Goal: Task Accomplishment & Management: Manage account settings

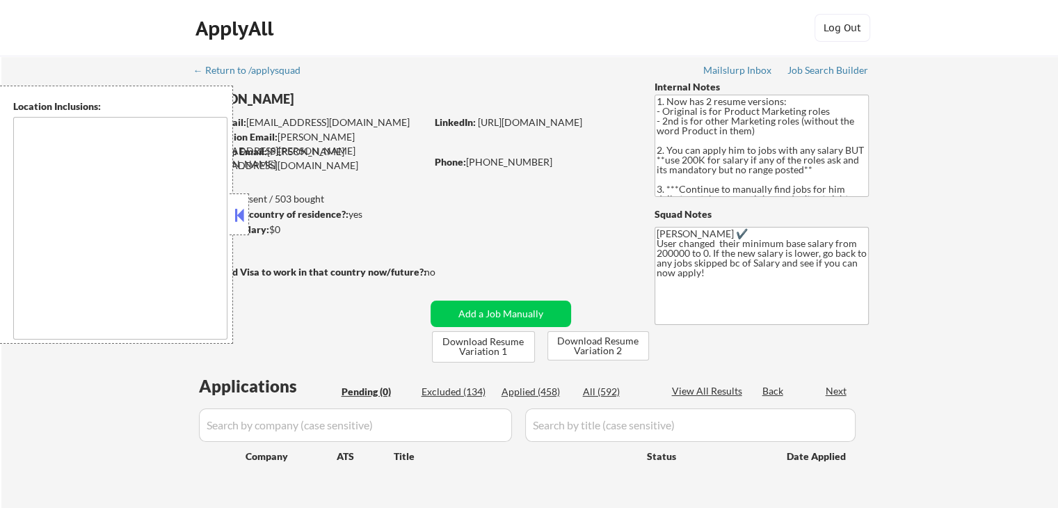
type textarea "[GEOGRAPHIC_DATA], [GEOGRAPHIC_DATA] [GEOGRAPHIC_DATA], [GEOGRAPHIC_DATA] [GEOG…"
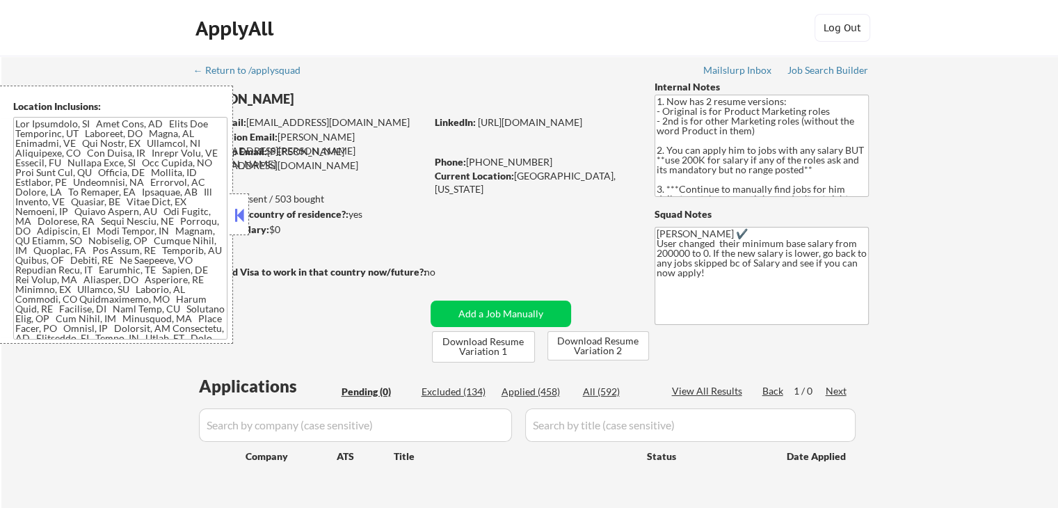
drag, startPoint x: 239, startPoint y: 219, endPoint x: 525, endPoint y: 140, distance: 296.7
click at [241, 218] on button at bounding box center [239, 215] width 15 height 21
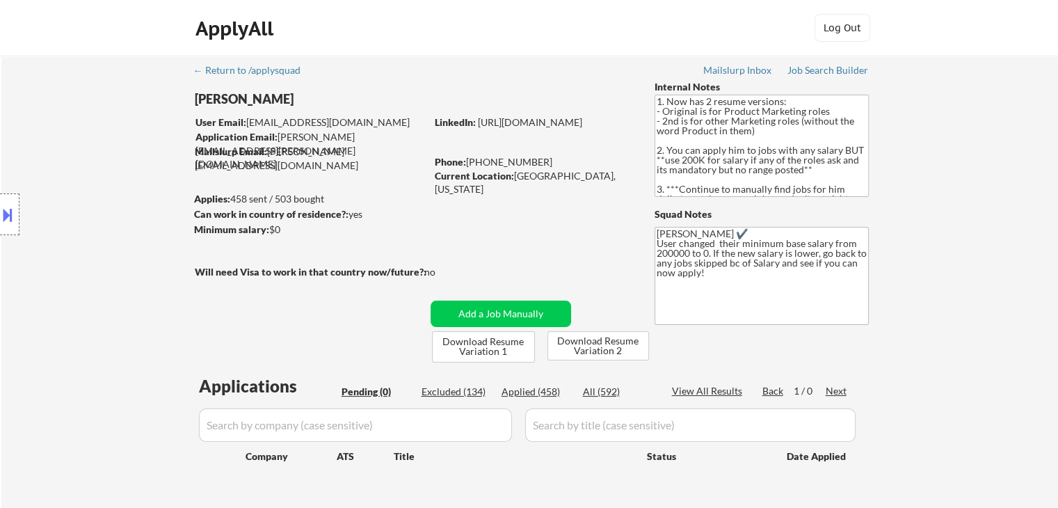
click at [726, 167] on textarea "1. Now has 2 resume versions: - Original is for Product Marketing roles - 2nd i…" at bounding box center [762, 146] width 214 height 102
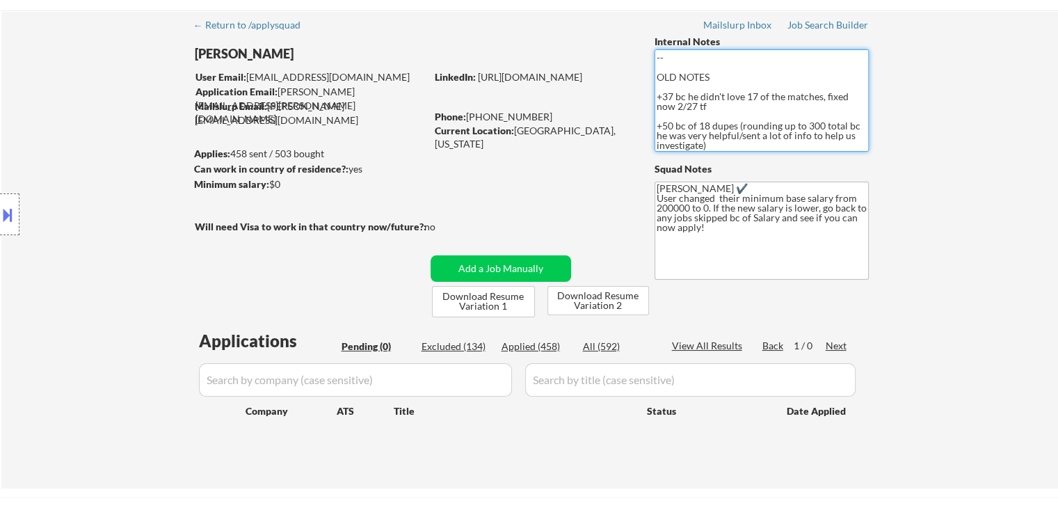
scroll to position [70, 0]
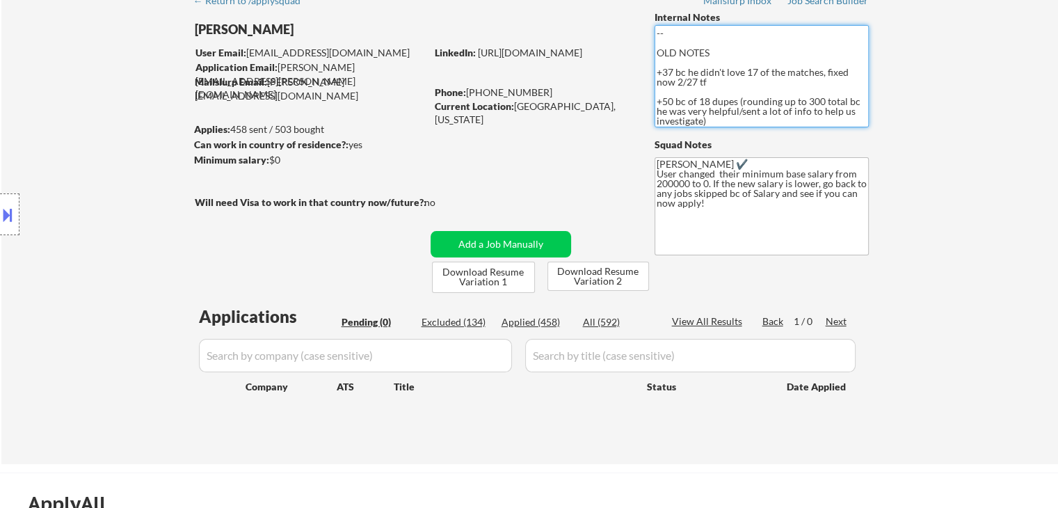
drag, startPoint x: 664, startPoint y: 99, endPoint x: 832, endPoint y: 122, distance: 169.1
click at [832, 122] on textarea "1. Now has 2 resume versions: - Original is for Product Marketing roles - 2nd i…" at bounding box center [762, 76] width 214 height 102
click at [926, 142] on div "← Return to /applysquad Mailslurp Inbox Job Search Builder [PERSON_NAME] User E…" at bounding box center [529, 225] width 1057 height 478
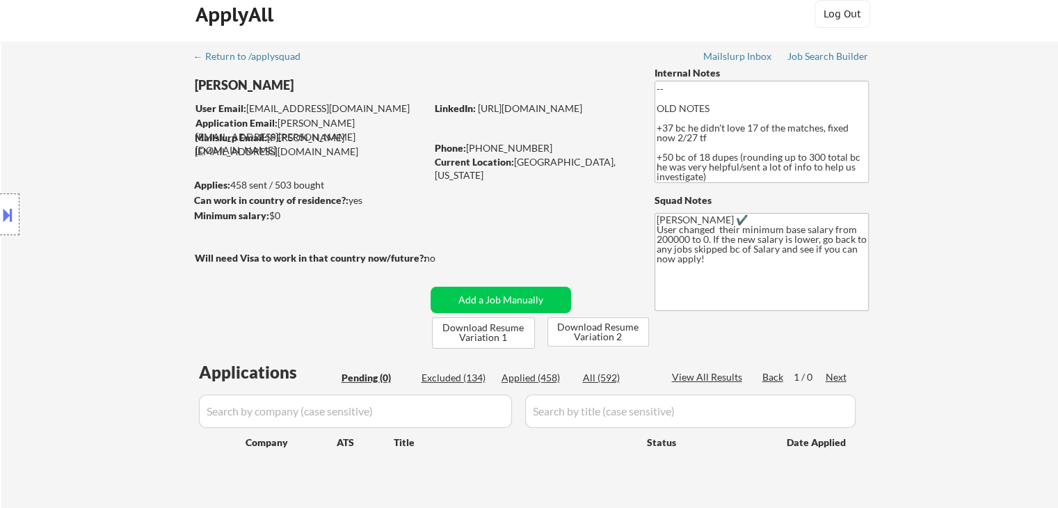
scroll to position [0, 0]
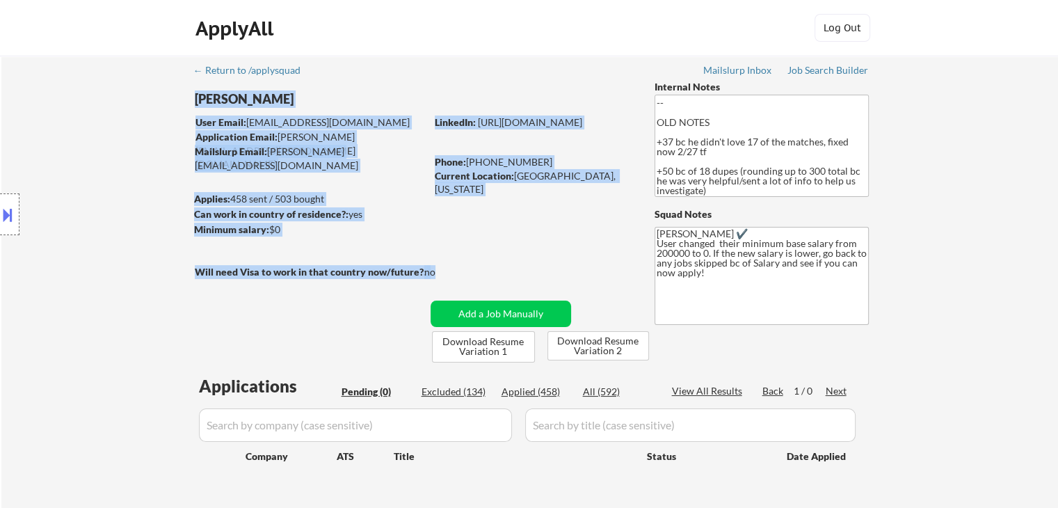
drag, startPoint x: 362, startPoint y: 264, endPoint x: 305, endPoint y: 244, distance: 60.9
click at [305, 248] on div "← Return to /applysquad Mailslurp Inbox Job Search Builder [PERSON_NAME] User E…" at bounding box center [530, 289] width 694 height 467
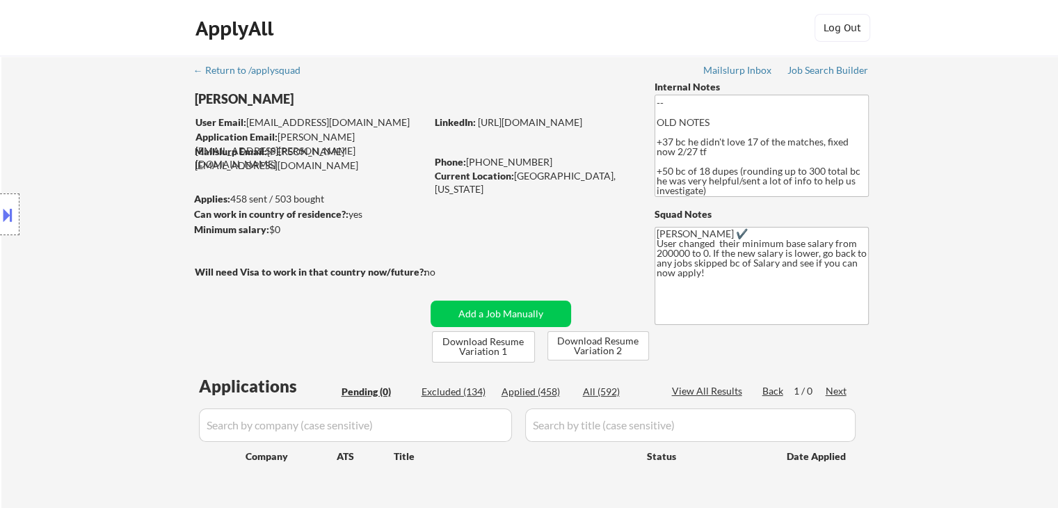
click at [305, 242] on div "← Return to /applysquad Mailslurp Inbox Job Search Builder [PERSON_NAME] User E…" at bounding box center [530, 289] width 694 height 467
drag, startPoint x: 819, startPoint y: 69, endPoint x: 812, endPoint y: 88, distance: 20.3
click at [820, 69] on div "Job Search Builder" at bounding box center [827, 70] width 81 height 10
select select ""pending""
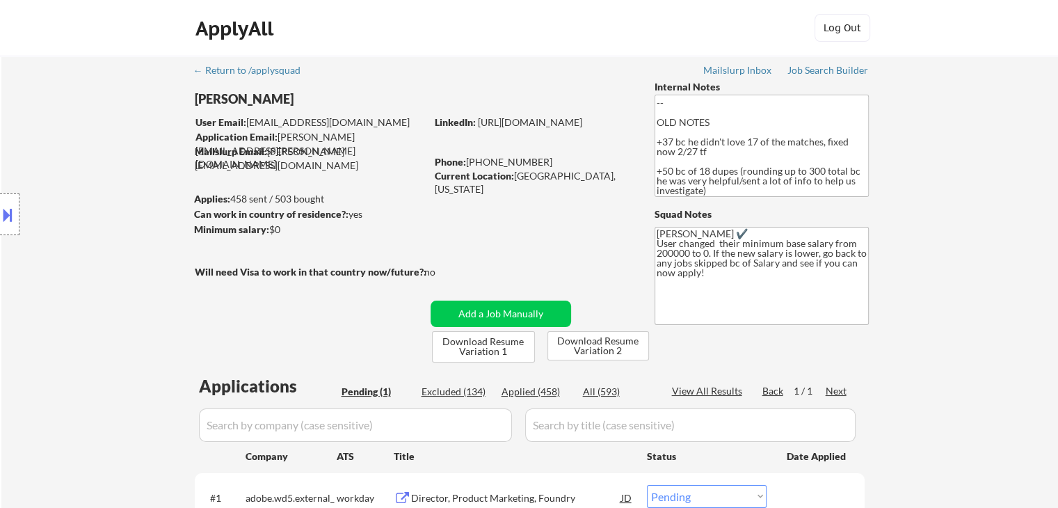
scroll to position [278, 0]
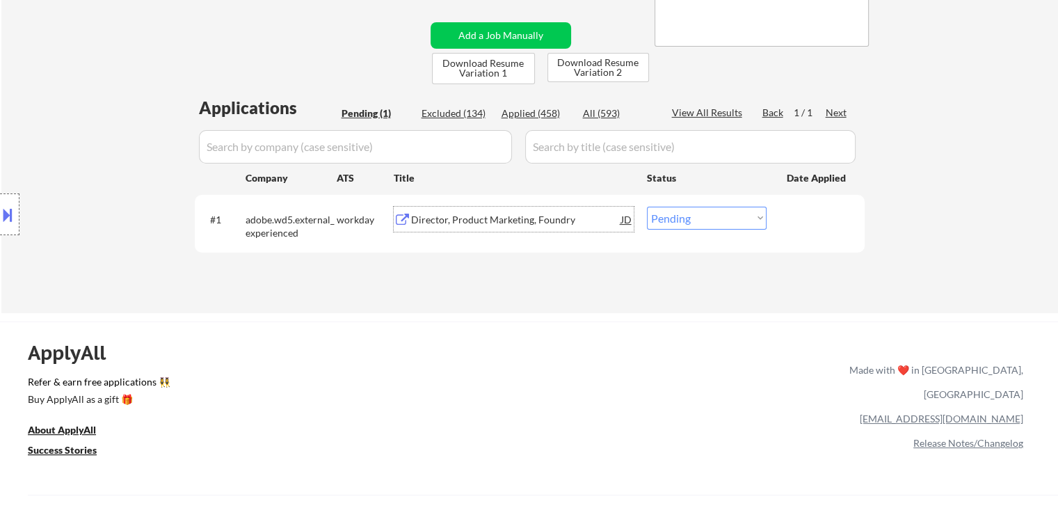
click at [518, 219] on div "Director, Product Marketing, Foundry" at bounding box center [516, 220] width 210 height 14
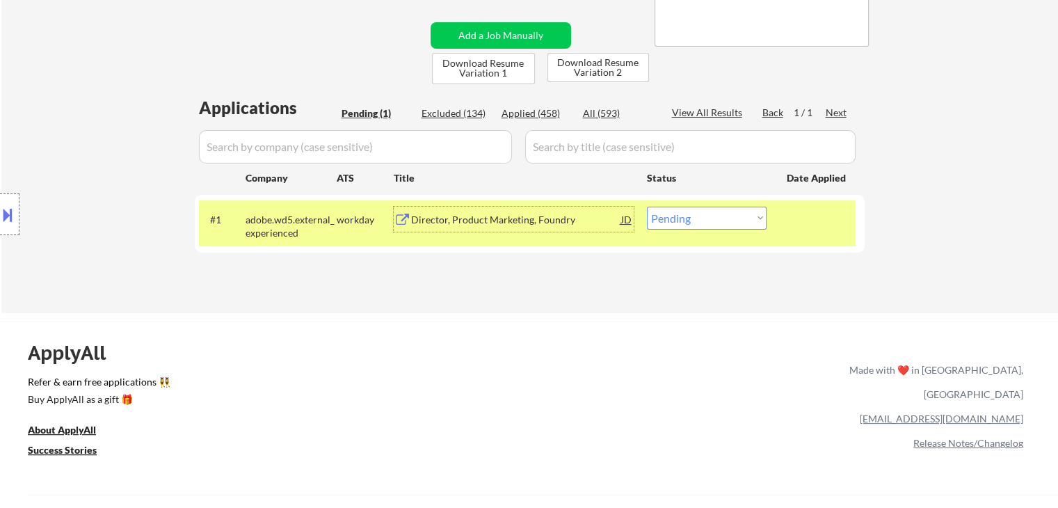
click at [531, 115] on div "Applied (458)" at bounding box center [537, 113] width 70 height 14
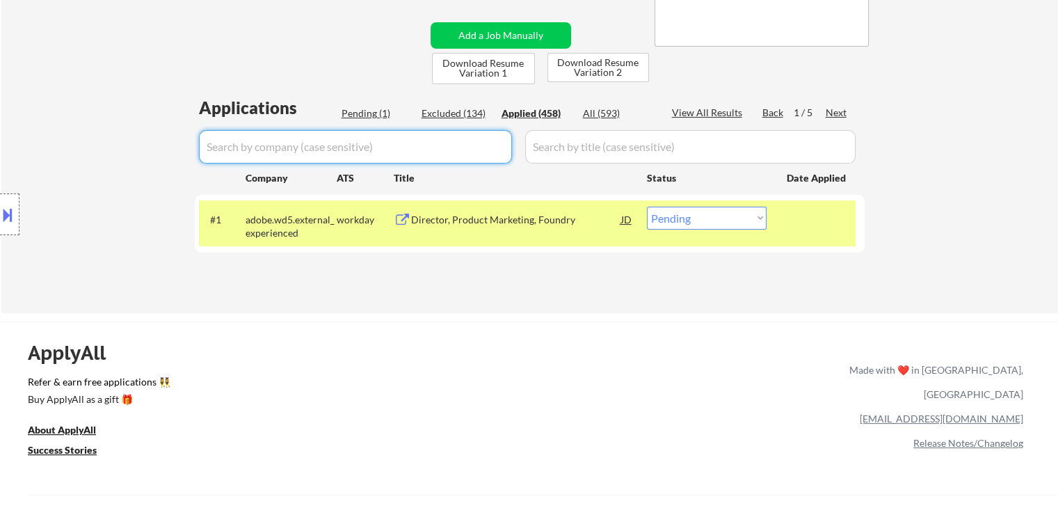
click at [332, 146] on input "input" at bounding box center [355, 146] width 313 height 33
paste input "adobe"
click at [314, 131] on input "input" at bounding box center [355, 146] width 313 height 33
type input "adobe"
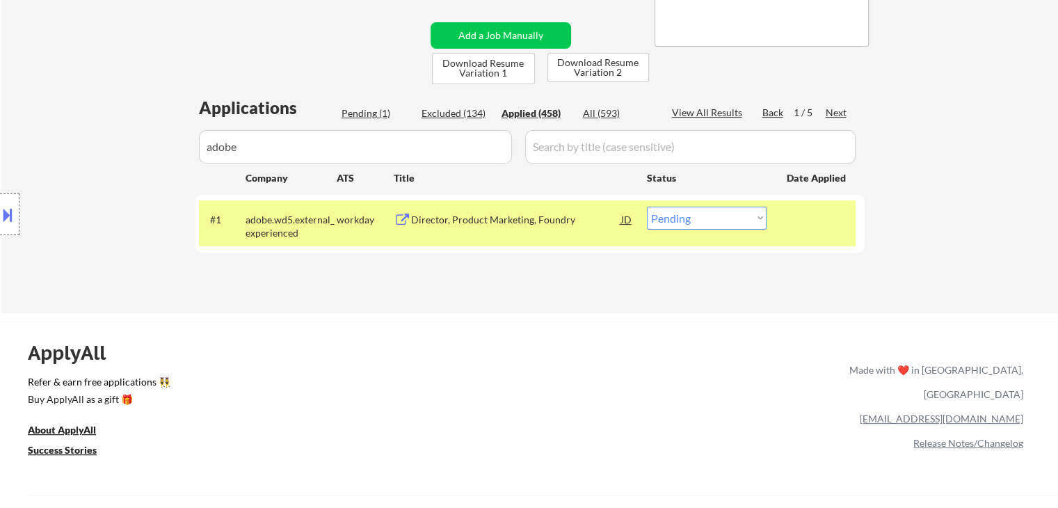
select select ""applied""
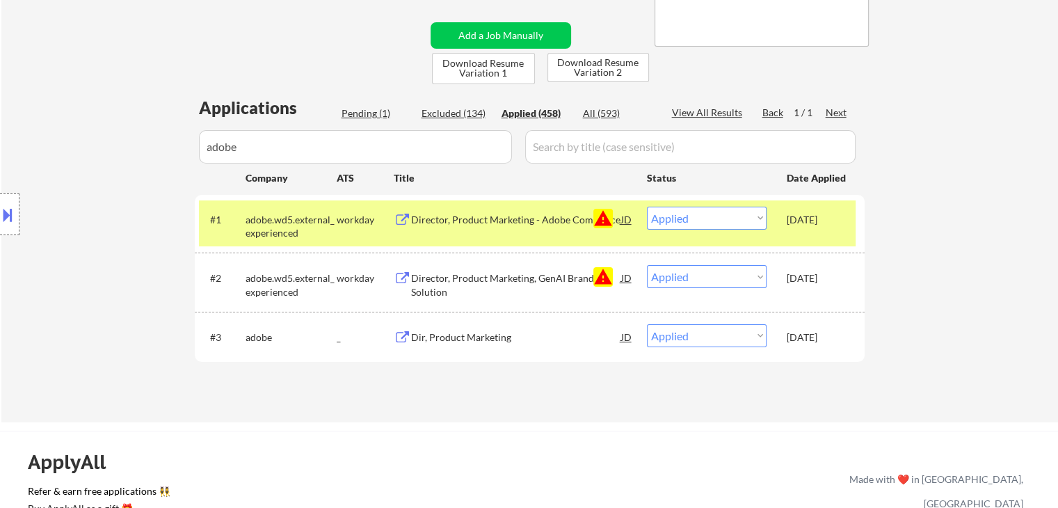
click at [166, 259] on div "Location Inclusions:" at bounding box center [124, 215] width 249 height 258
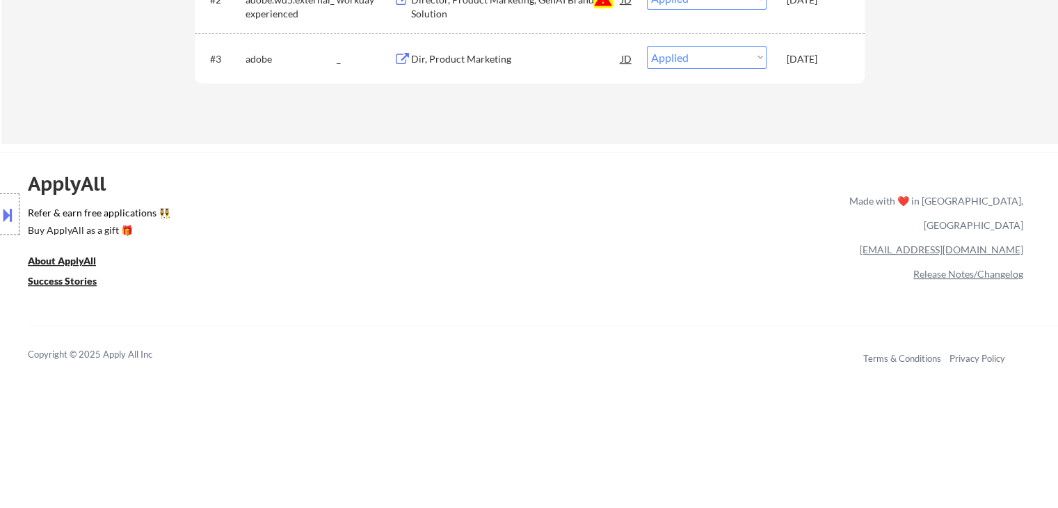
click at [356, 254] on div "ApplyAll Refer & earn free applications 👯‍♀️ Buy ApplyAll as a gift 🎁 About App…" at bounding box center [529, 272] width 1058 height 221
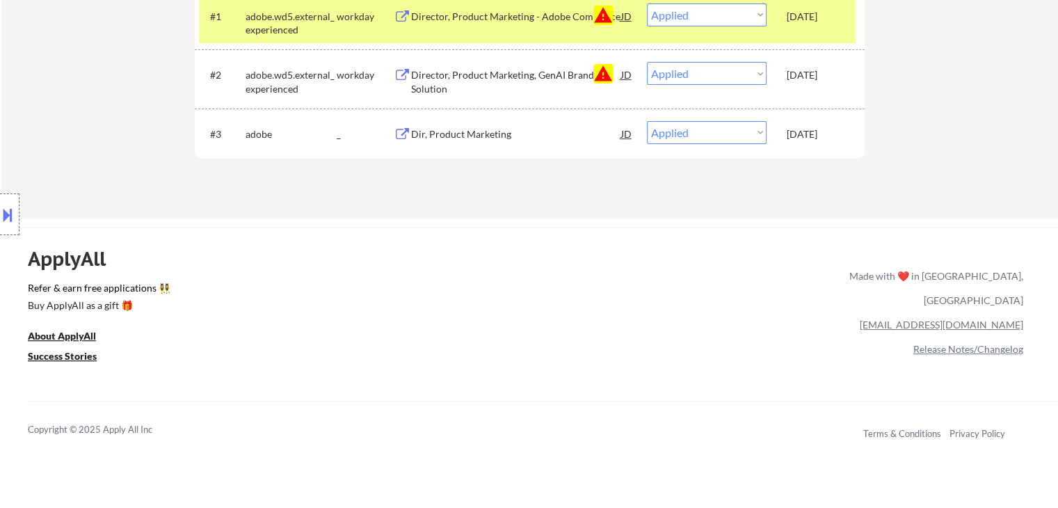
scroll to position [417, 0]
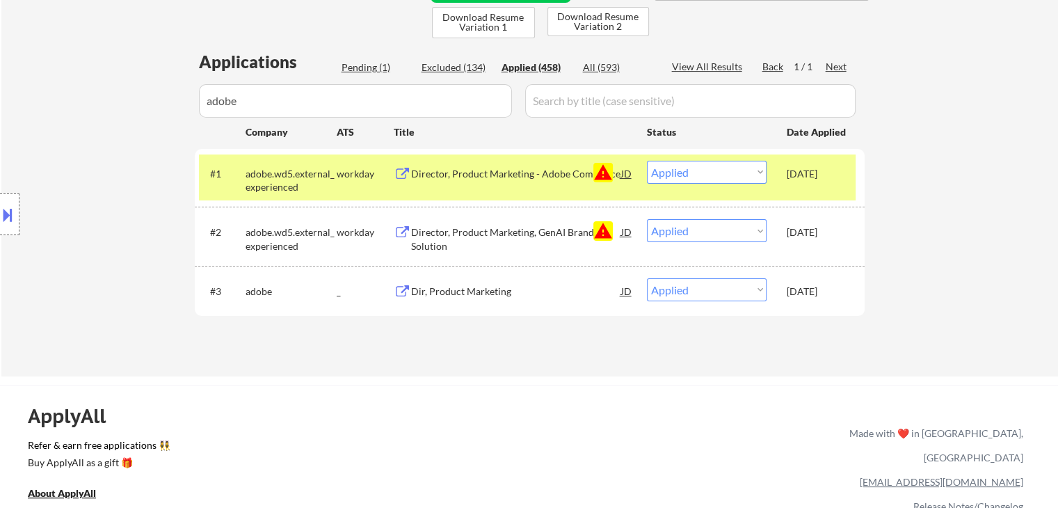
scroll to position [278, 0]
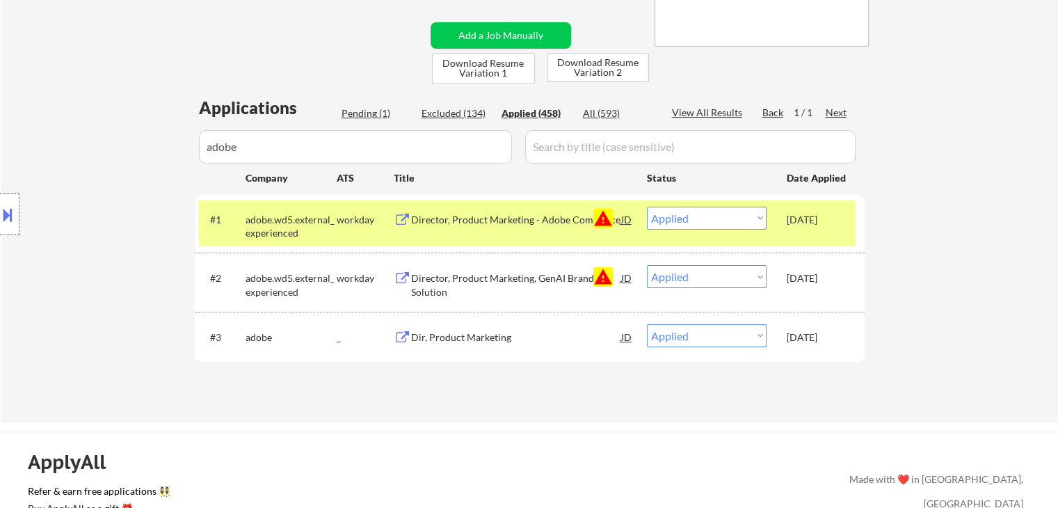
click at [363, 109] on div "Pending (1)" at bounding box center [377, 113] width 70 height 14
select select ""pending""
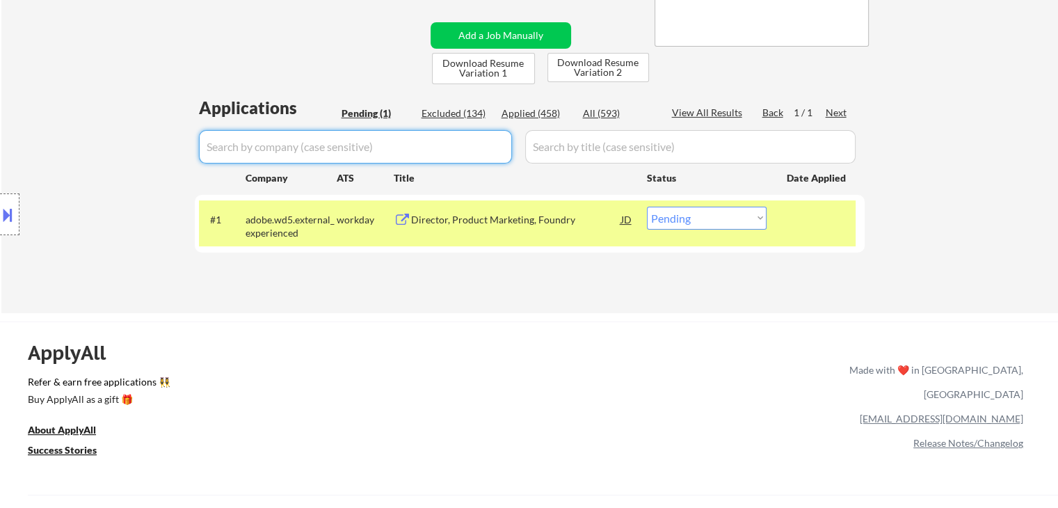
click at [122, 170] on div "Location Inclusions:" at bounding box center [124, 215] width 249 height 258
click at [416, 330] on div "ApplyAll Refer & earn free applications 👯‍♀️ Buy ApplyAll as a gift 🎁 About App…" at bounding box center [529, 429] width 1058 height 216
click at [526, 116] on div "Applied (458)" at bounding box center [537, 113] width 70 height 14
click at [523, 111] on div "Applied (458)" at bounding box center [537, 113] width 70 height 14
select select ""applied""
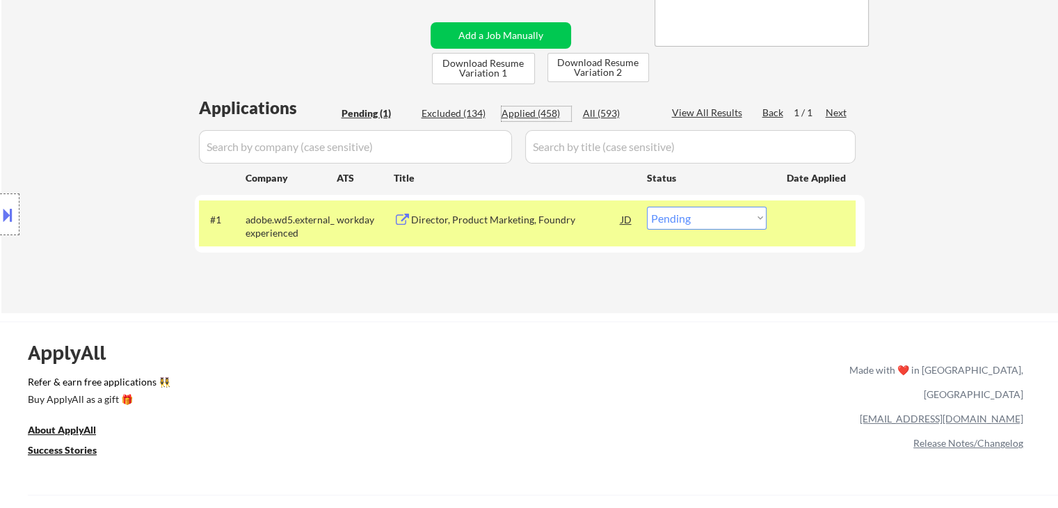
select select ""applied""
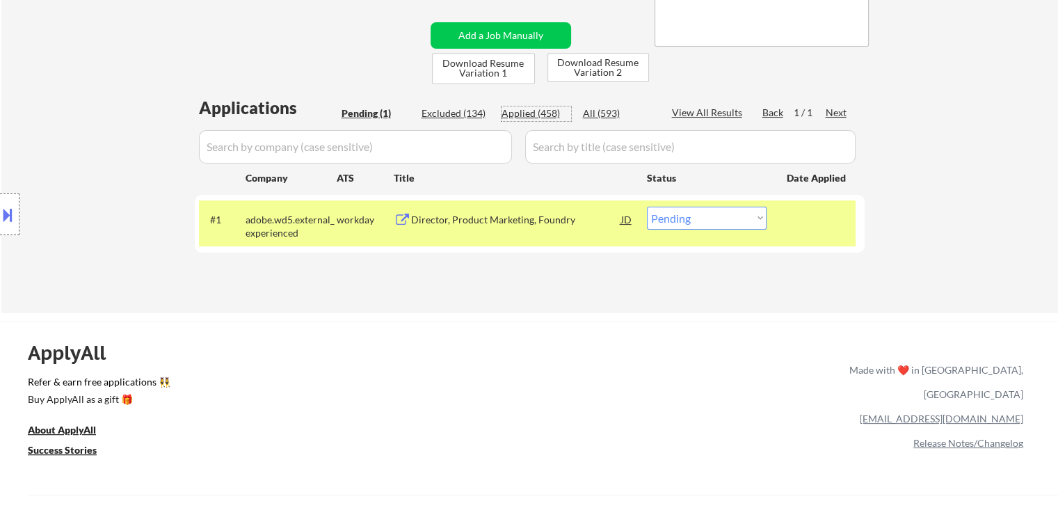
select select ""applied""
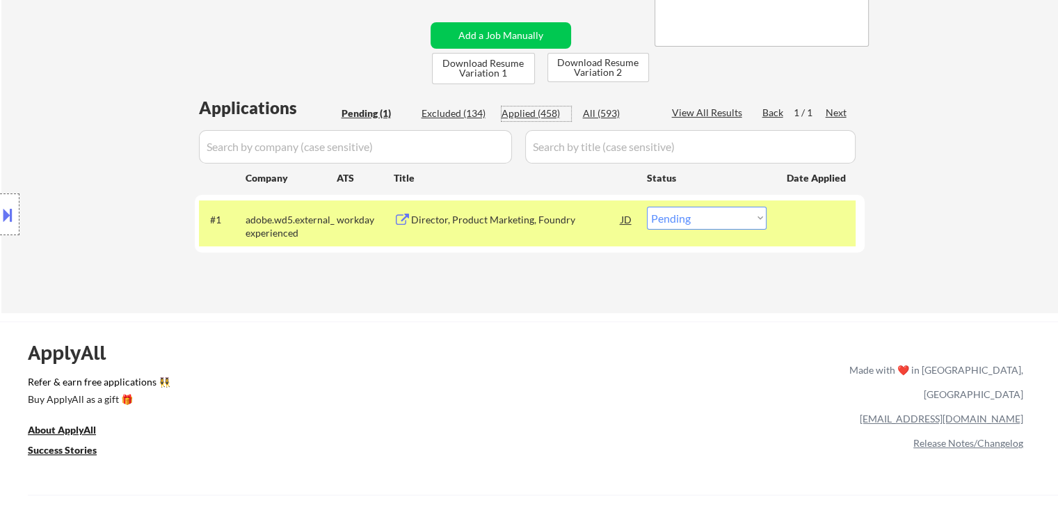
select select ""applied""
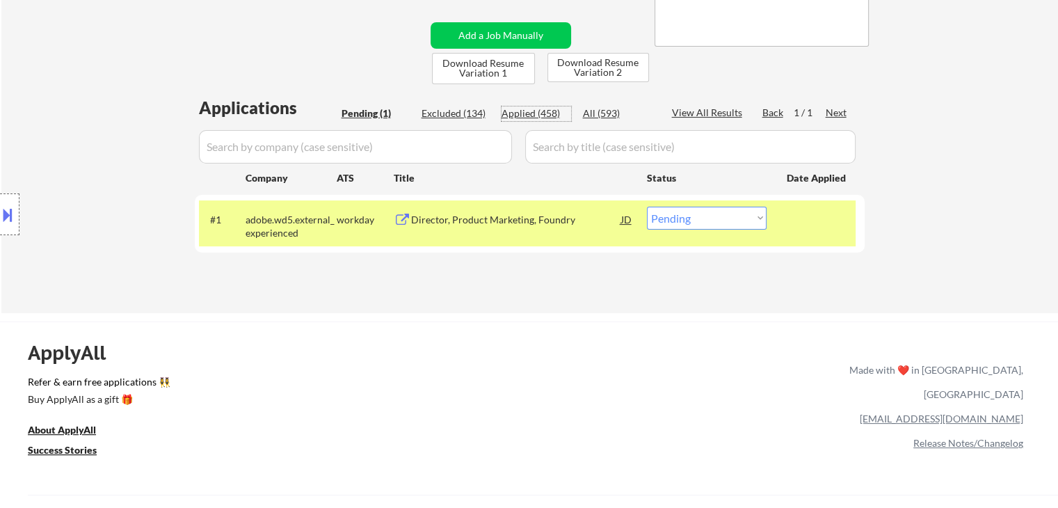
select select ""applied""
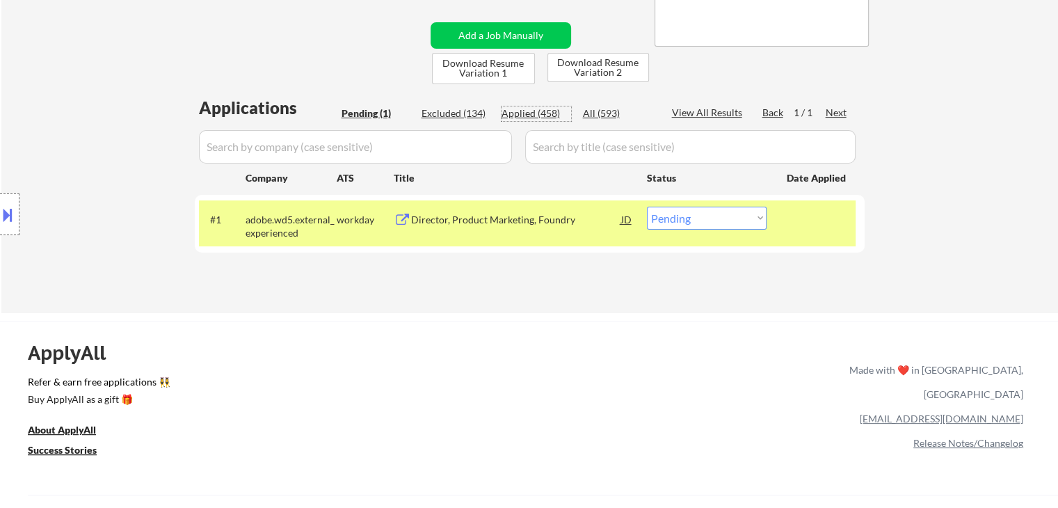
select select ""applied""
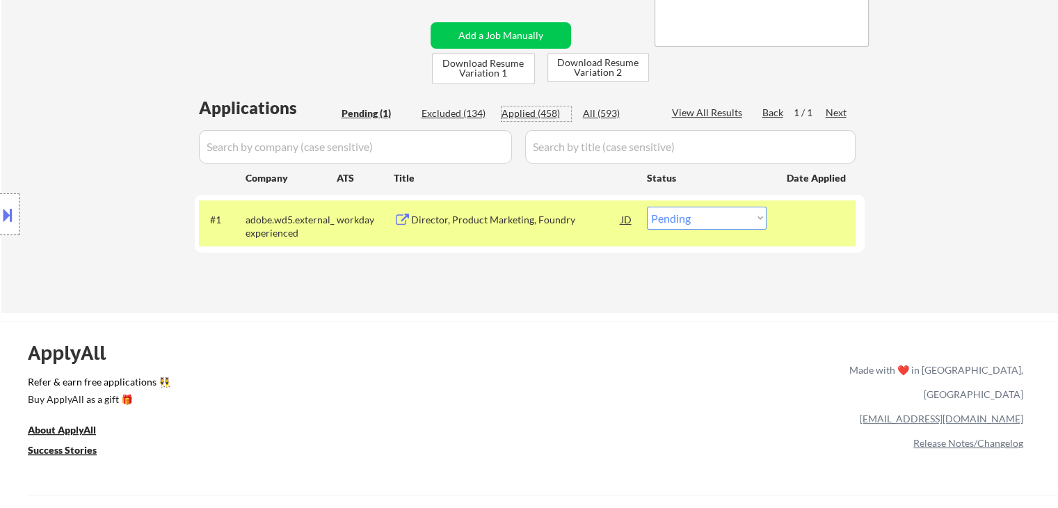
select select ""applied""
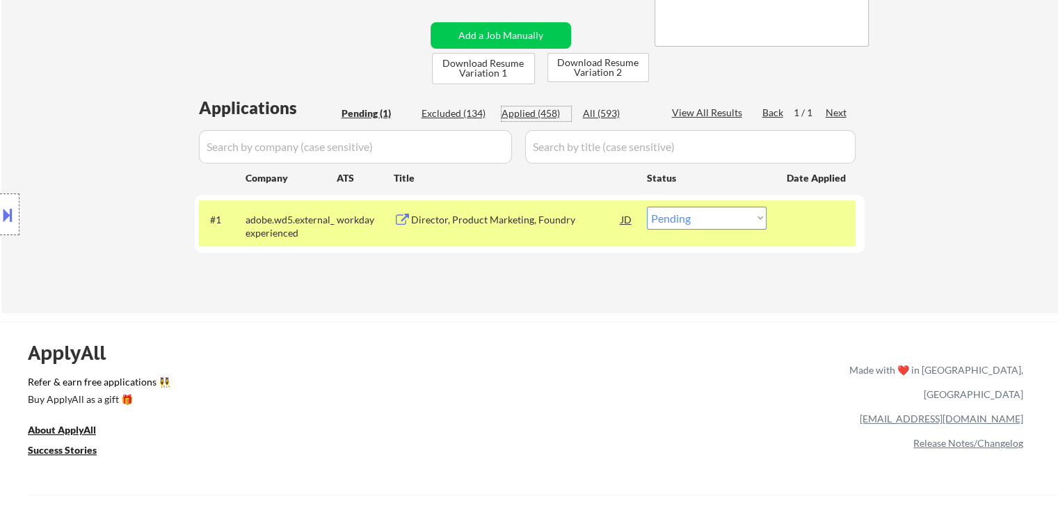
select select ""applied""
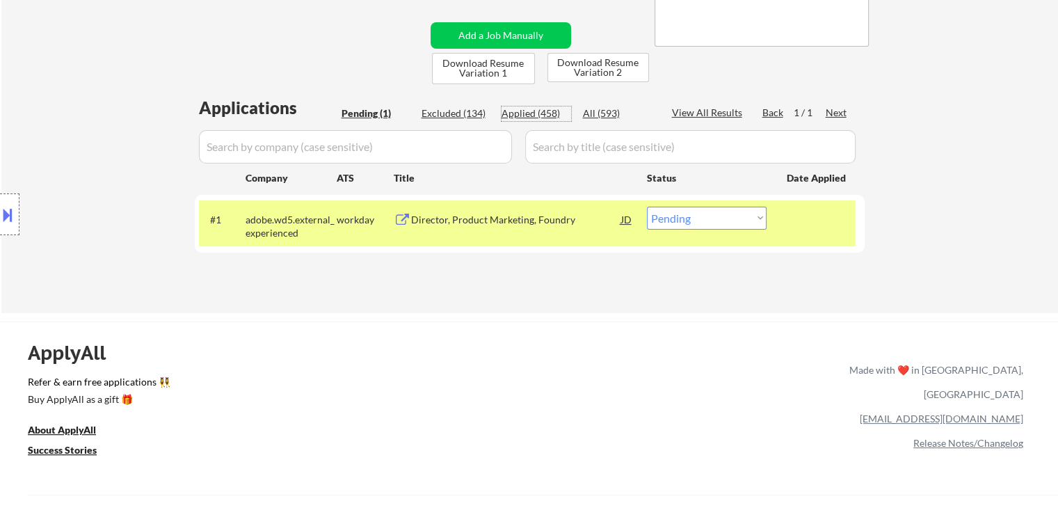
select select ""applied""
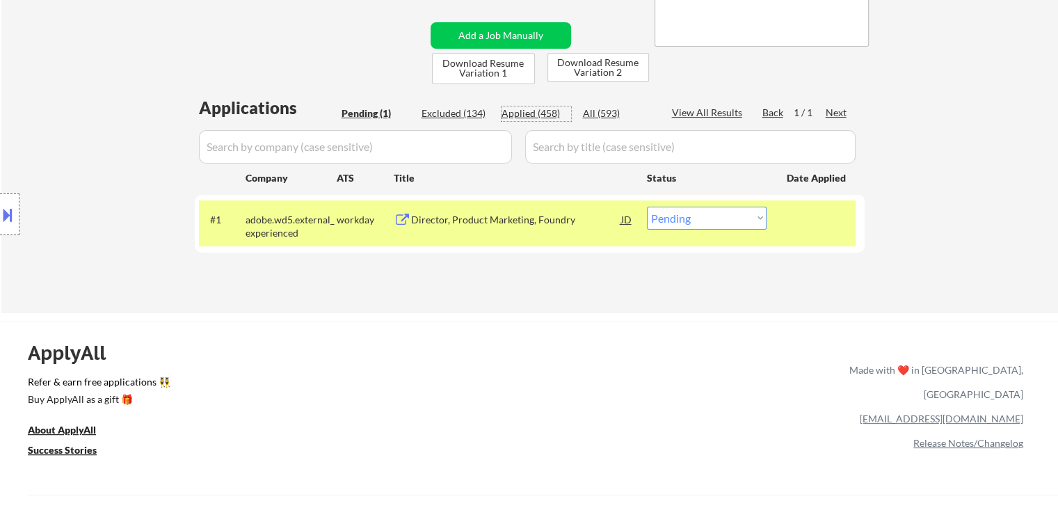
select select ""applied""
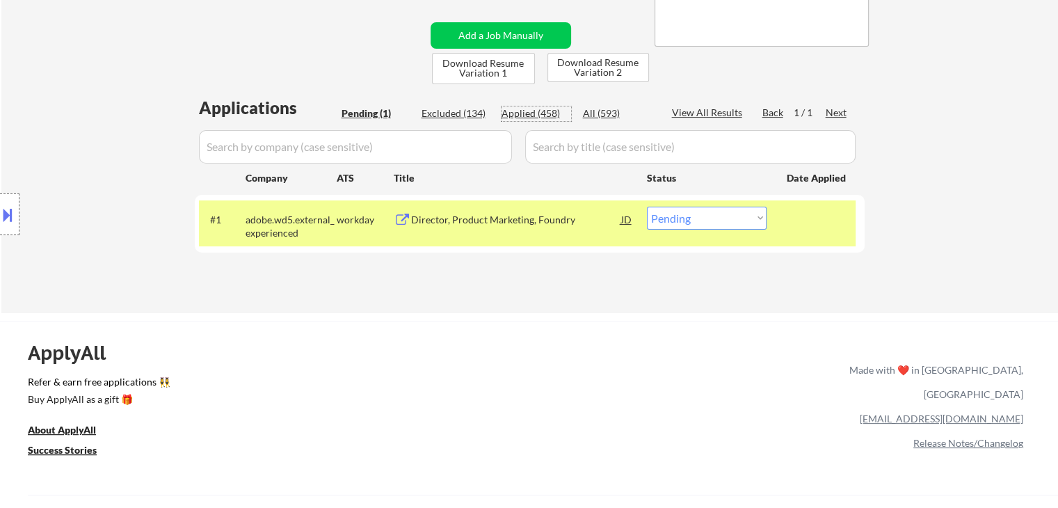
select select ""applied""
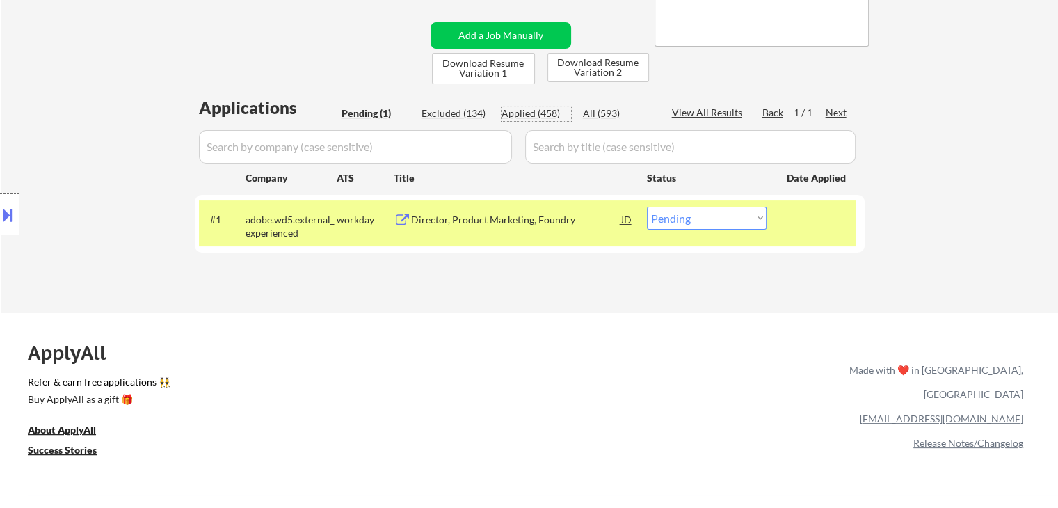
select select ""applied""
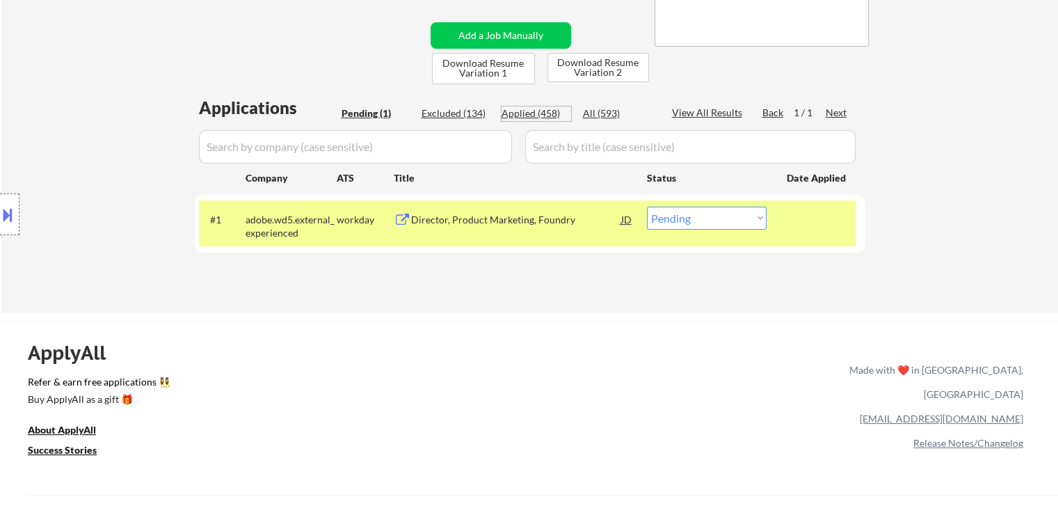
select select ""applied""
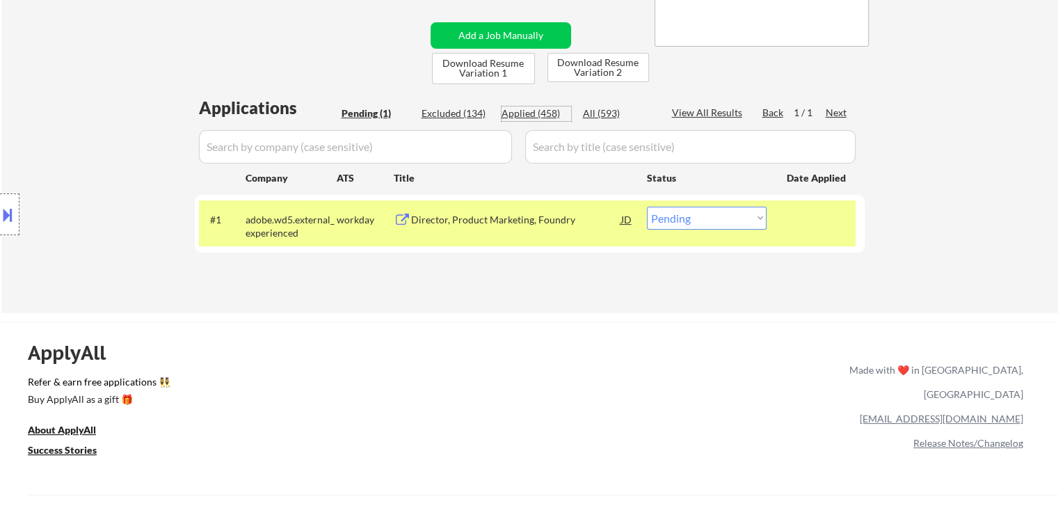
select select ""applied""
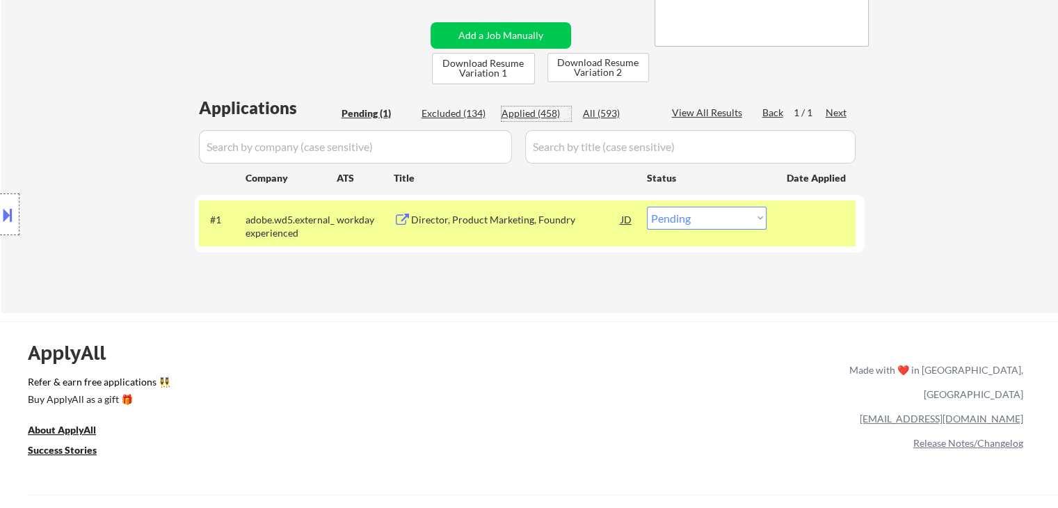
select select ""applied""
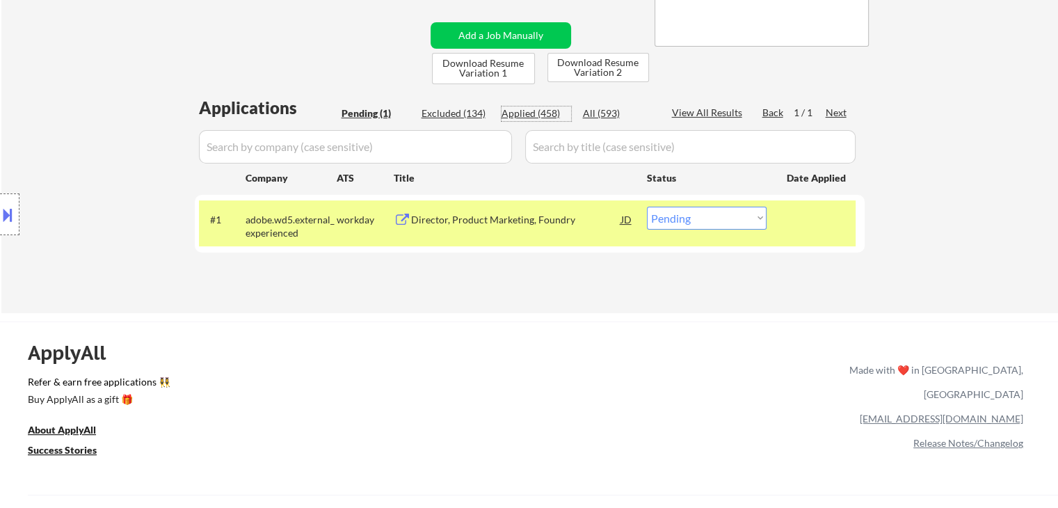
select select ""applied""
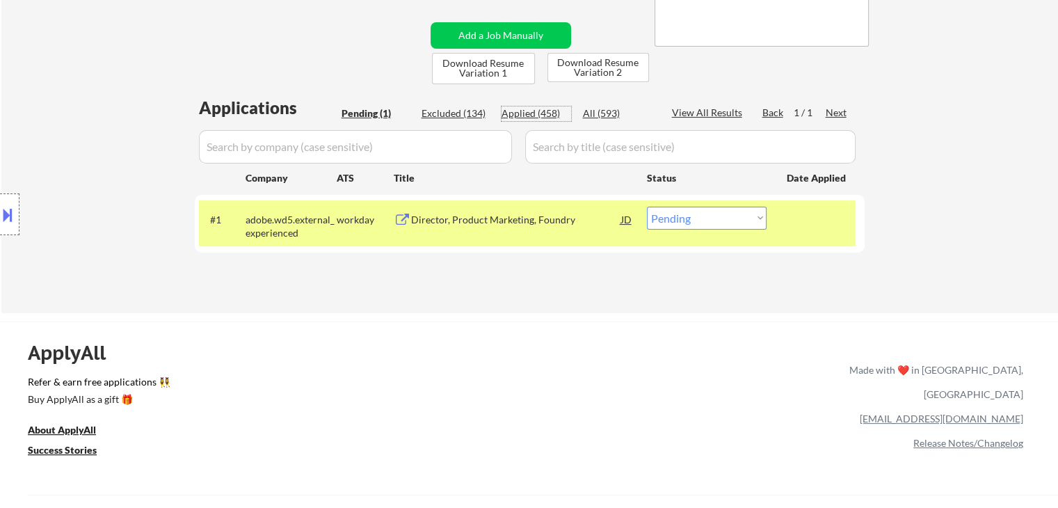
select select ""applied""
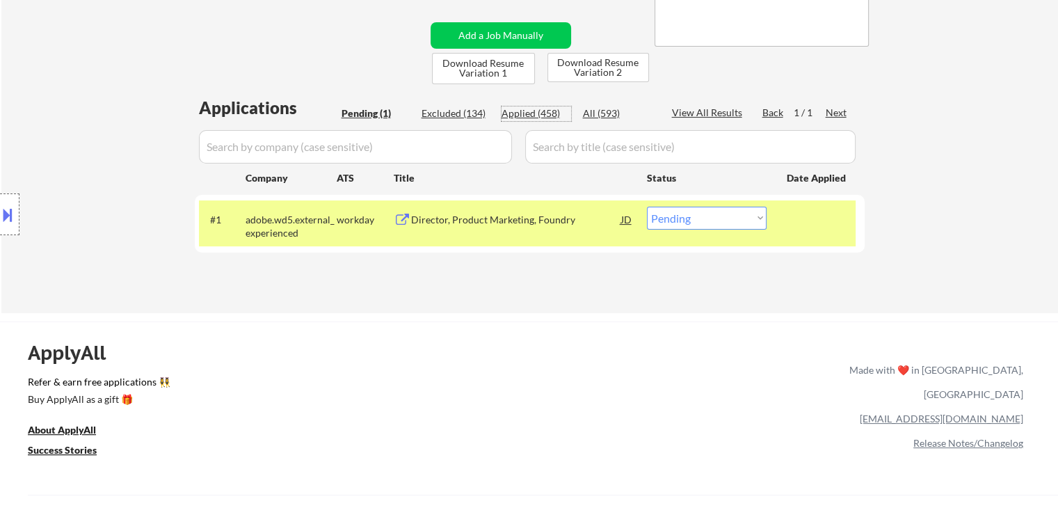
select select ""applied""
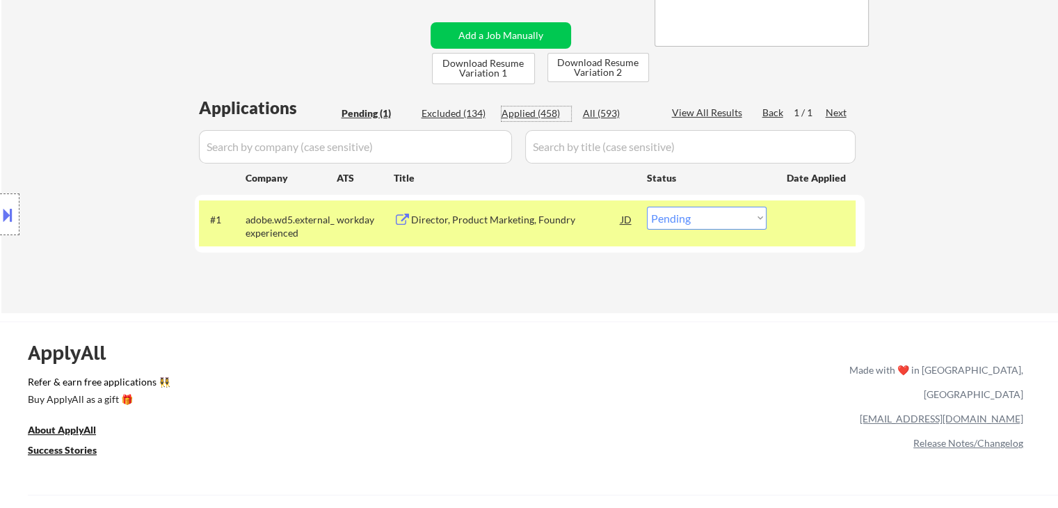
select select ""applied""
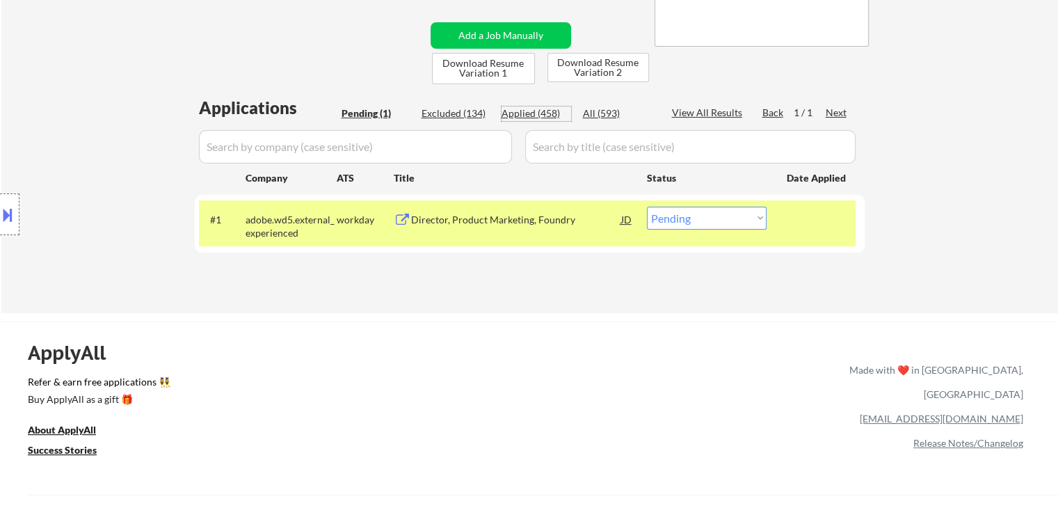
select select ""applied""
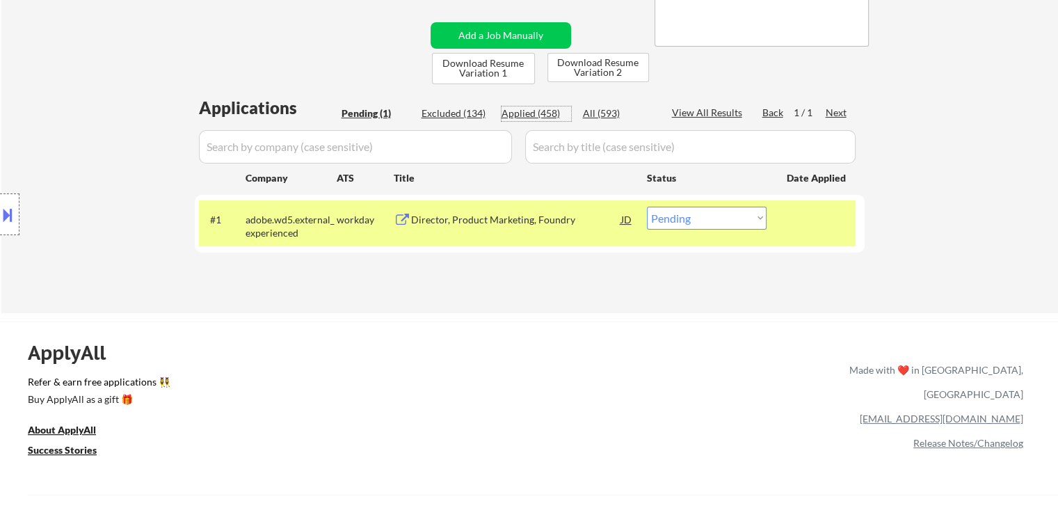
select select ""applied""
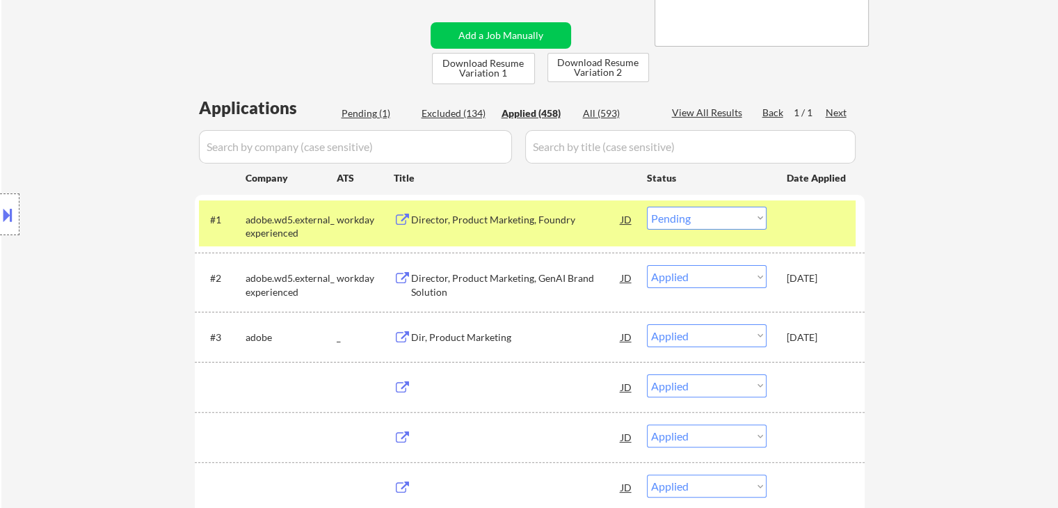
select select ""applied""
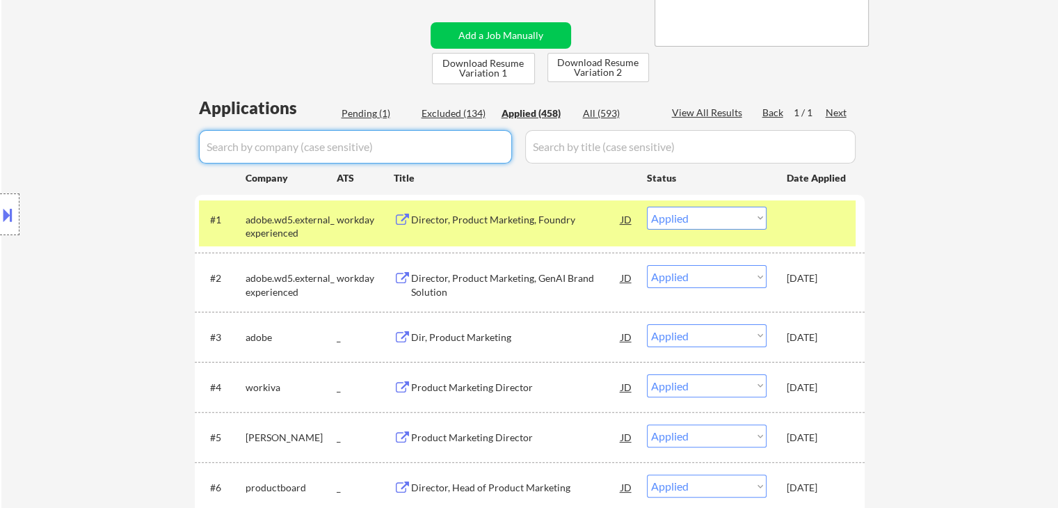
click at [303, 150] on input "input" at bounding box center [355, 146] width 313 height 33
paste input "augmentcomputing"
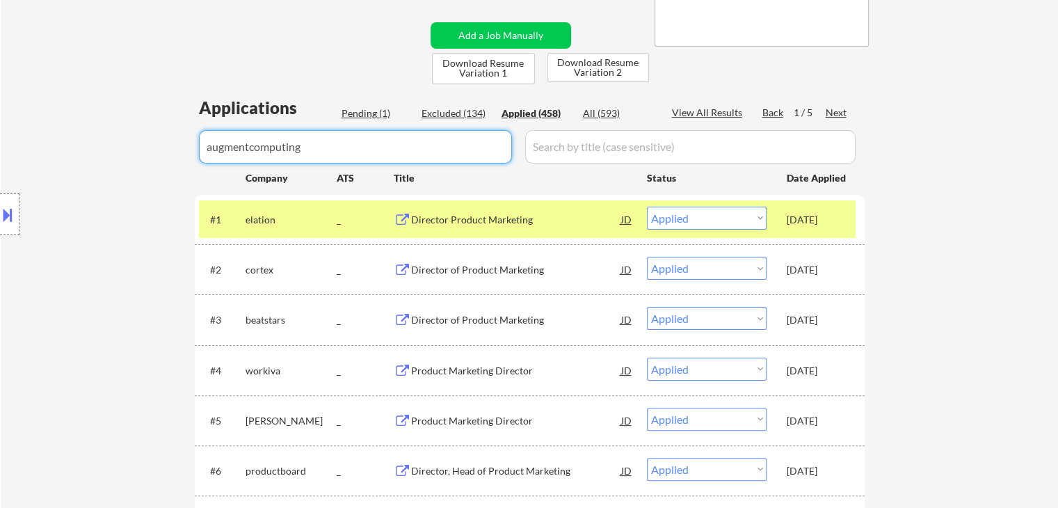
type input "augmentcomputing"
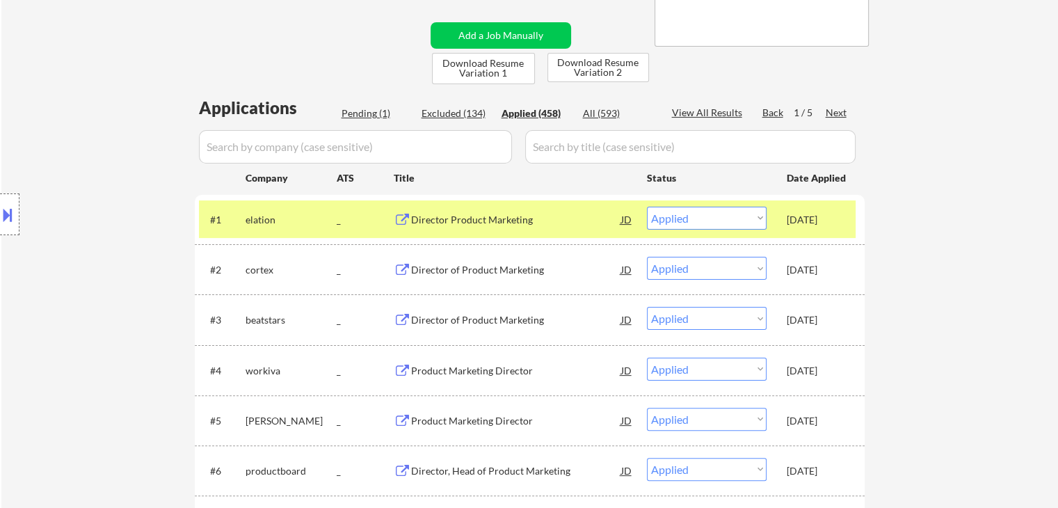
click at [345, 142] on input "input" at bounding box center [355, 146] width 313 height 33
paste input "augmentcomputing"
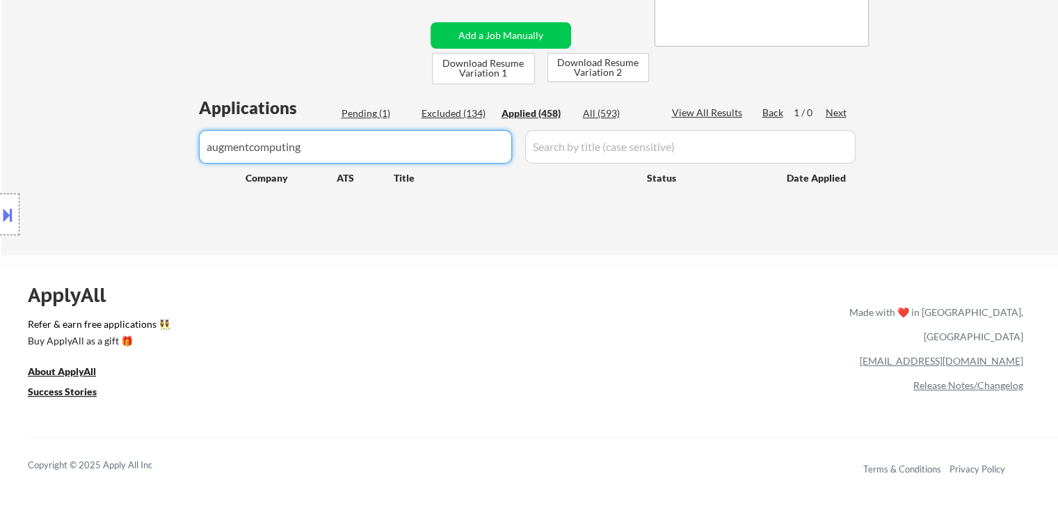
drag, startPoint x: 267, startPoint y: 135, endPoint x: 120, endPoint y: 150, distance: 148.2
paste input "Augment"
click at [319, 148] on input "input" at bounding box center [355, 146] width 313 height 33
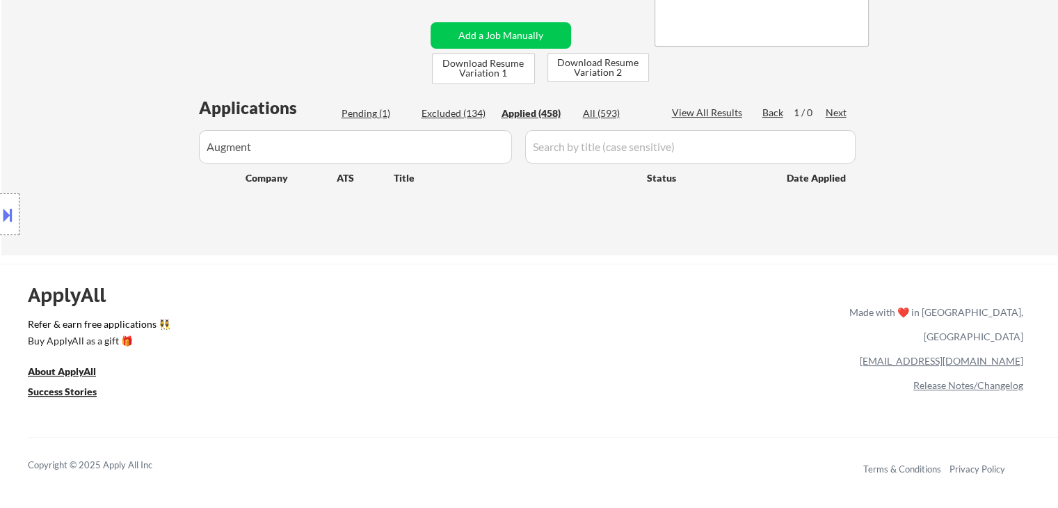
click at [465, 285] on div "ApplyAll Refer & earn free applications 👯‍♀️ Buy ApplyAll as a gift 🎁 About App…" at bounding box center [529, 383] width 1058 height 221
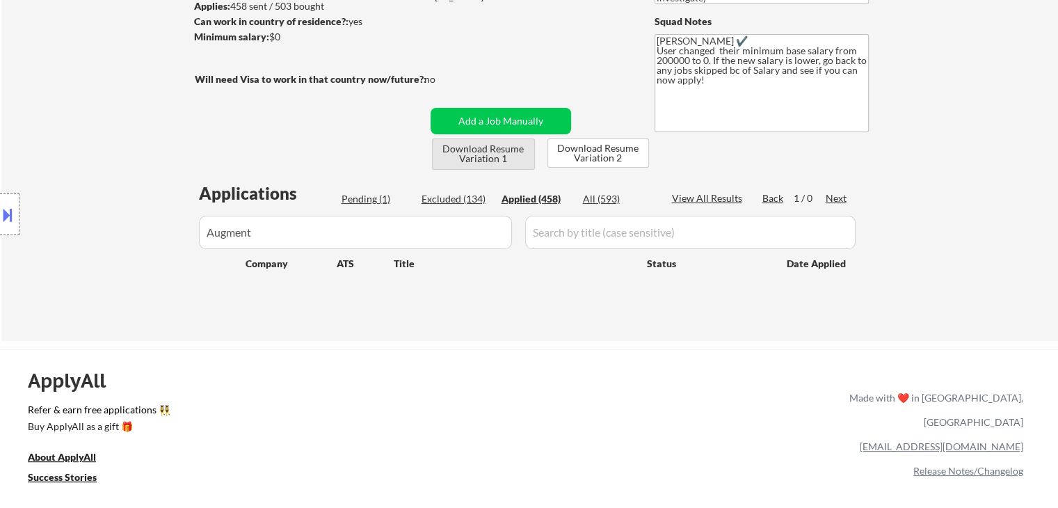
scroll to position [139, 0]
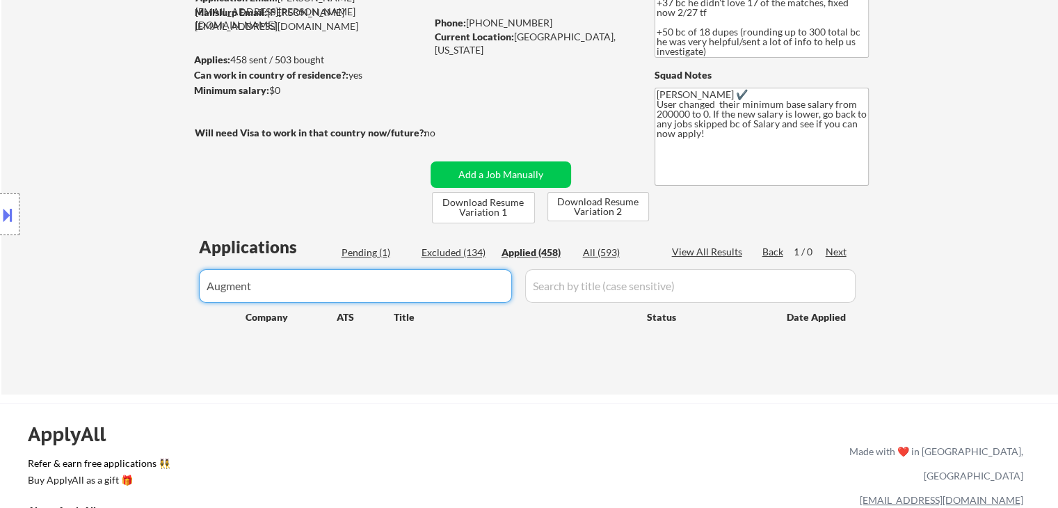
click at [106, 323] on body "← Return to /applysquad Mailslurp Inbox Job Search Builder [PERSON_NAME] User E…" at bounding box center [529, 115] width 1058 height 508
paste input "augmentcomputing"
drag, startPoint x: 250, startPoint y: 287, endPoint x: 487, endPoint y: 280, distance: 236.6
click at [501, 291] on input "input" at bounding box center [355, 285] width 313 height 33
type input "augment"
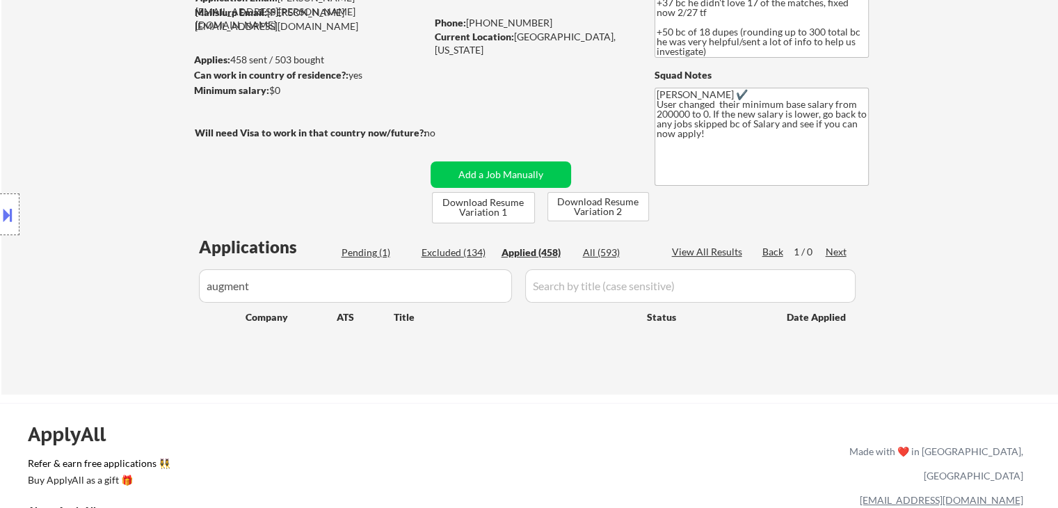
drag, startPoint x: 565, startPoint y: 349, endPoint x: 527, endPoint y: 323, distance: 46.1
click at [564, 346] on div "Applications Pending (1) Excluded (134) Applied (458) All (593) View All Result…" at bounding box center [530, 301] width 670 height 133
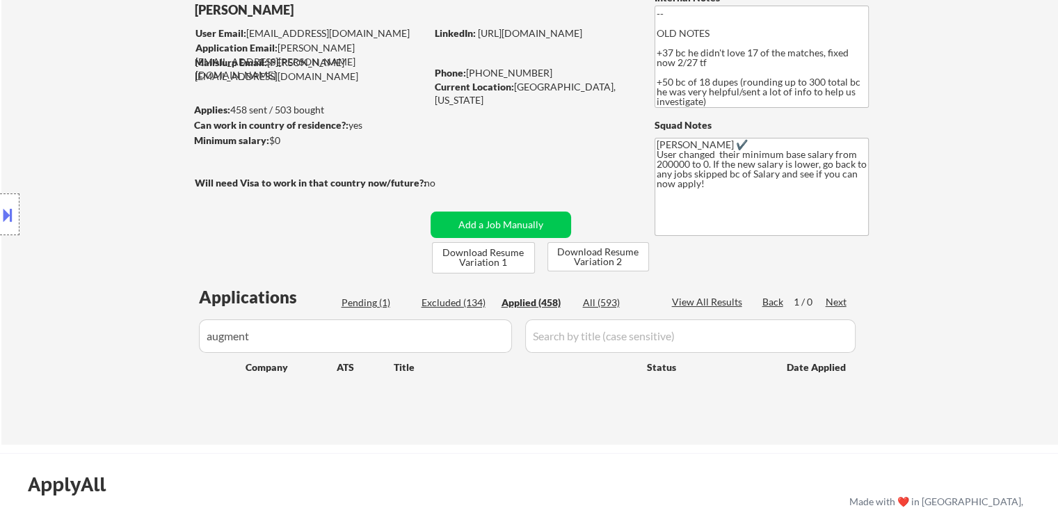
scroll to position [0, 0]
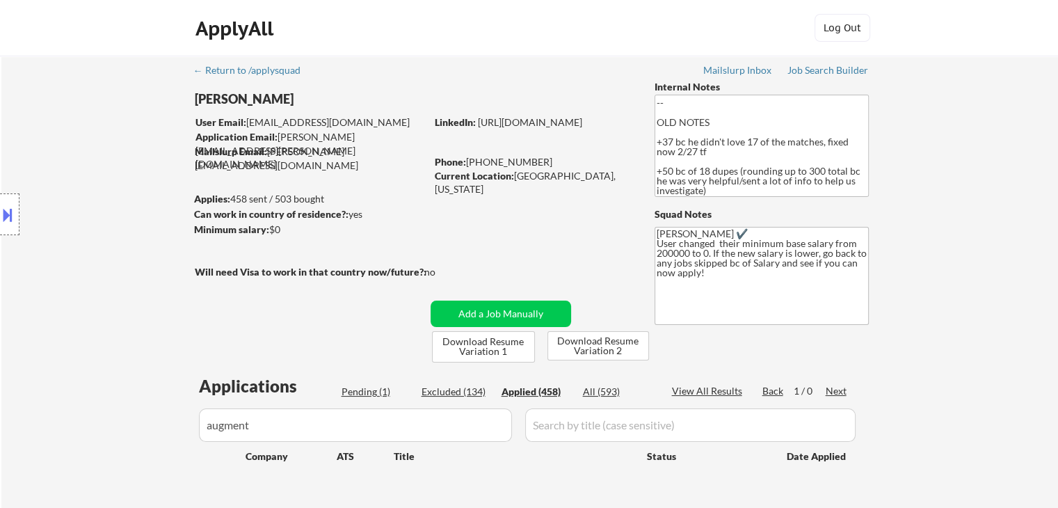
click at [554, 235] on div "← Return to /applysquad Mailslurp Inbox Job Search Builder [PERSON_NAME] User E…" at bounding box center [530, 289] width 694 height 467
click at [3, 218] on button at bounding box center [7, 214] width 15 height 23
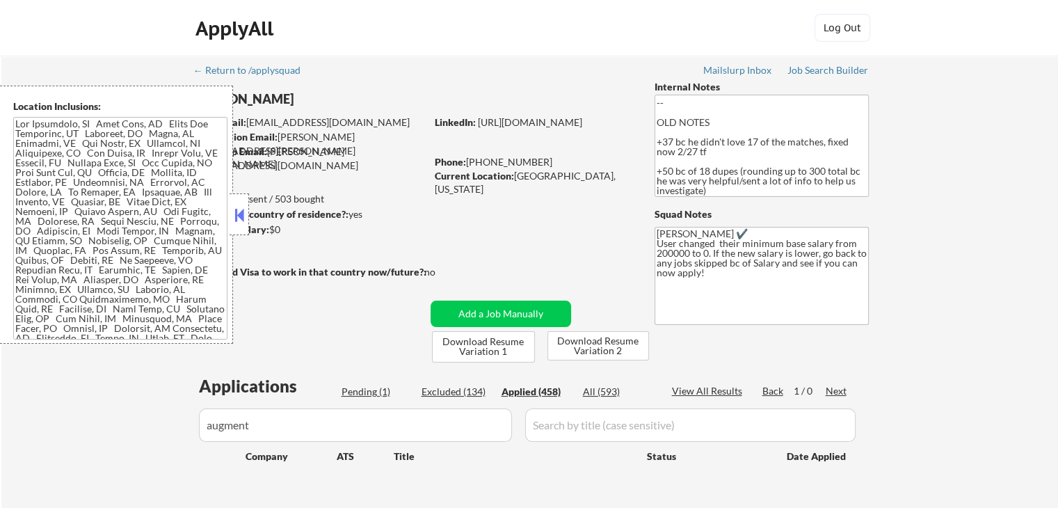
click at [243, 209] on button at bounding box center [239, 215] width 15 height 21
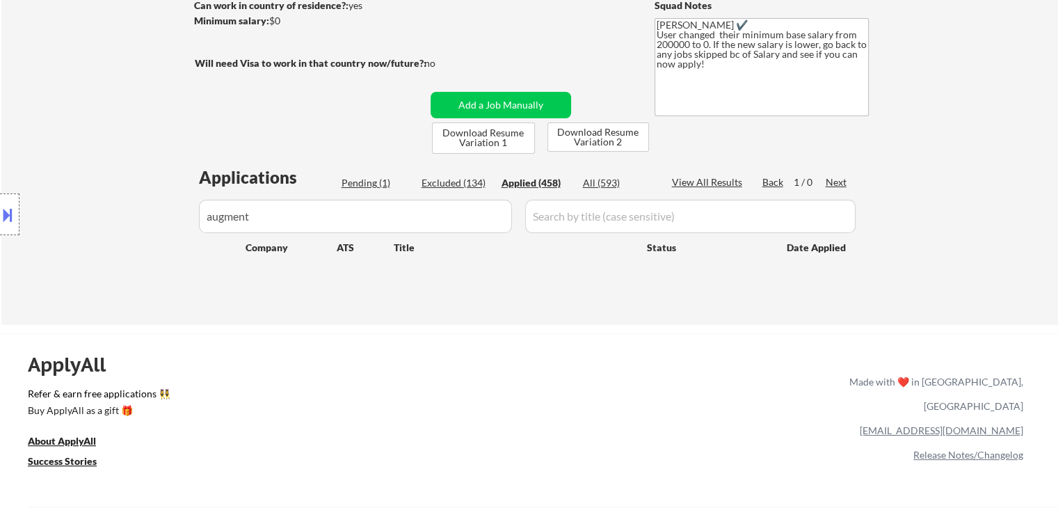
click at [89, 159] on div "Location Inclusions:" at bounding box center [124, 215] width 249 height 258
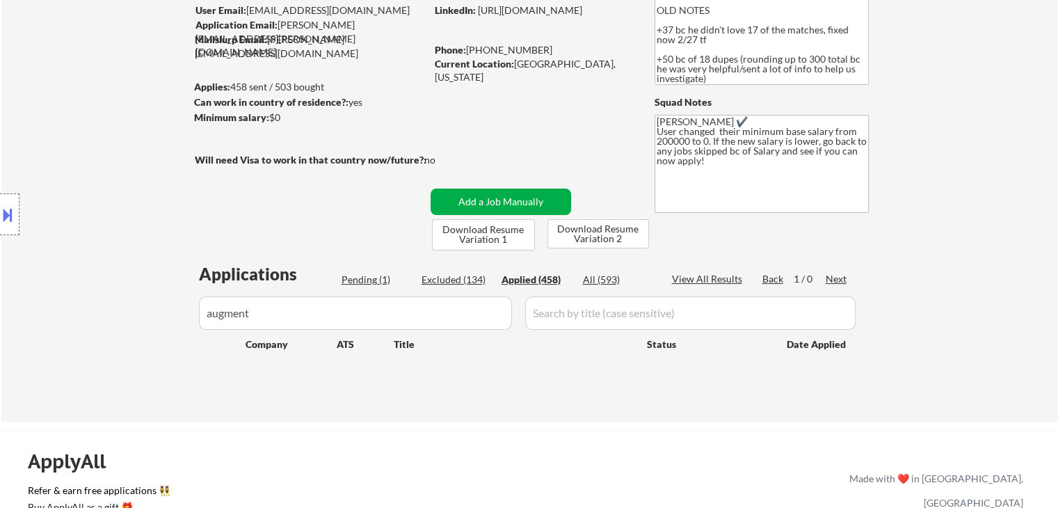
scroll to position [70, 0]
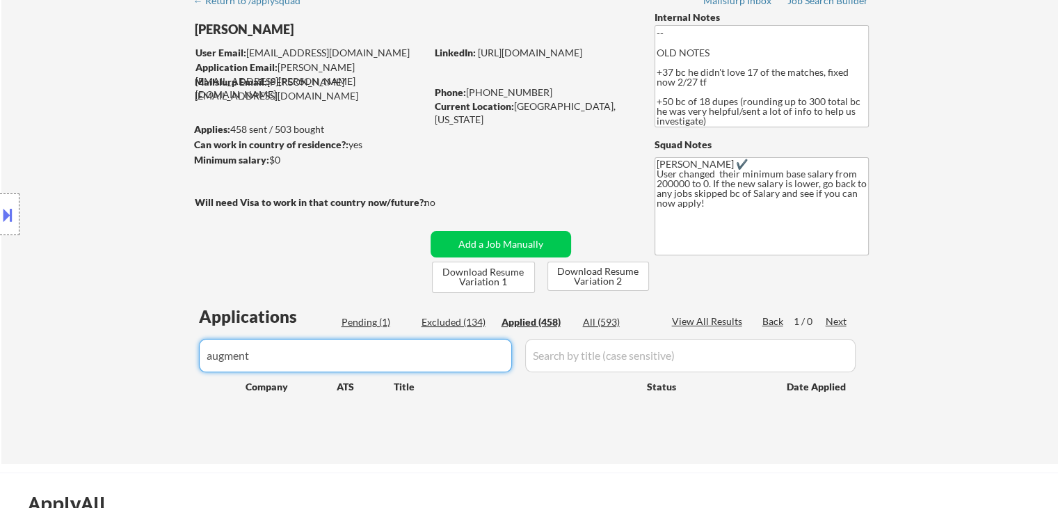
drag, startPoint x: 287, startPoint y: 348, endPoint x: 159, endPoint y: 351, distance: 128.7
click at [159, 351] on div "← Return to /applysquad Mailslurp Inbox Job Search Builder [PERSON_NAME] User E…" at bounding box center [529, 225] width 1057 height 478
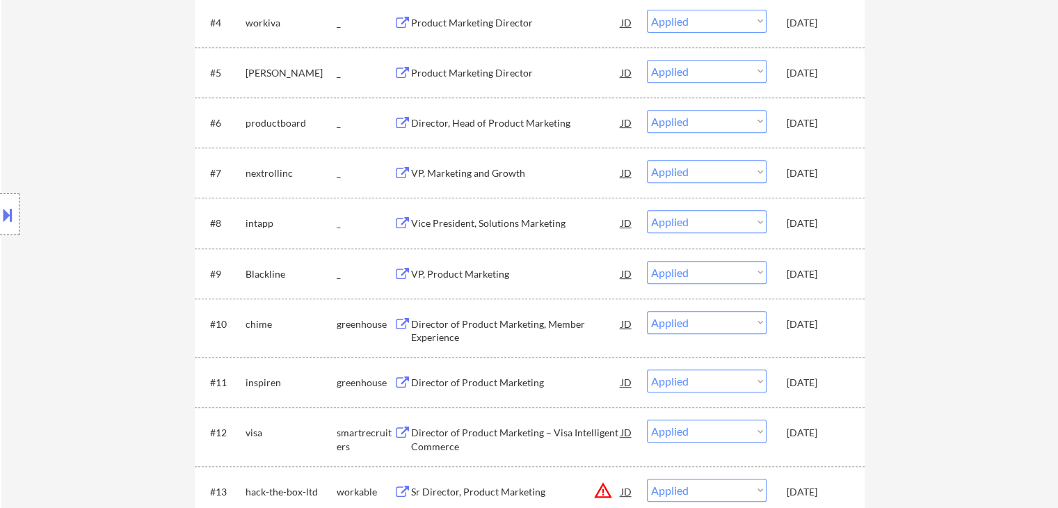
click at [105, 292] on div "Location Inclusions:" at bounding box center [124, 215] width 249 height 258
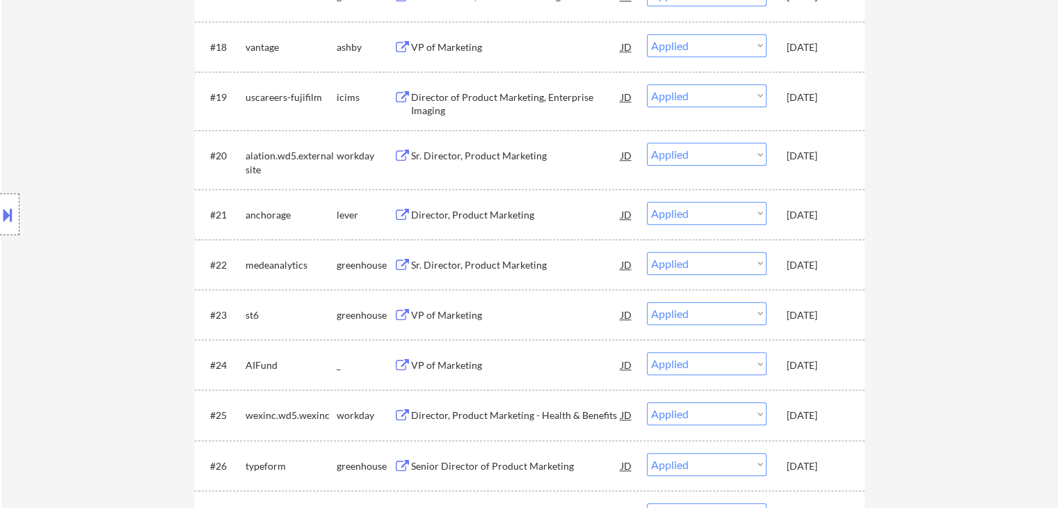
click at [134, 301] on div "Location Inclusions:" at bounding box center [124, 215] width 249 height 258
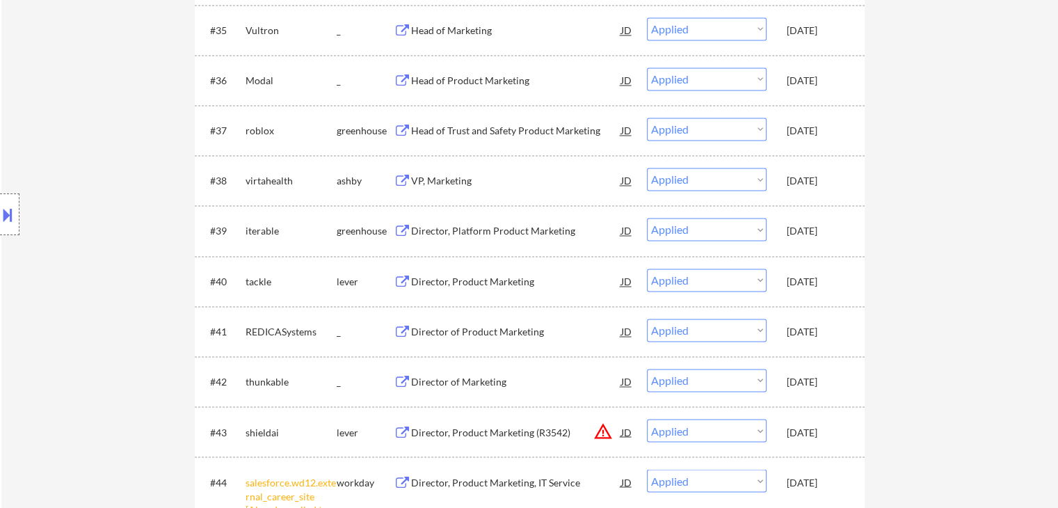
drag, startPoint x: 118, startPoint y: 233, endPoint x: 124, endPoint y: 225, distance: 10.0
click at [119, 233] on div "Location Inclusions:" at bounding box center [124, 215] width 249 height 258
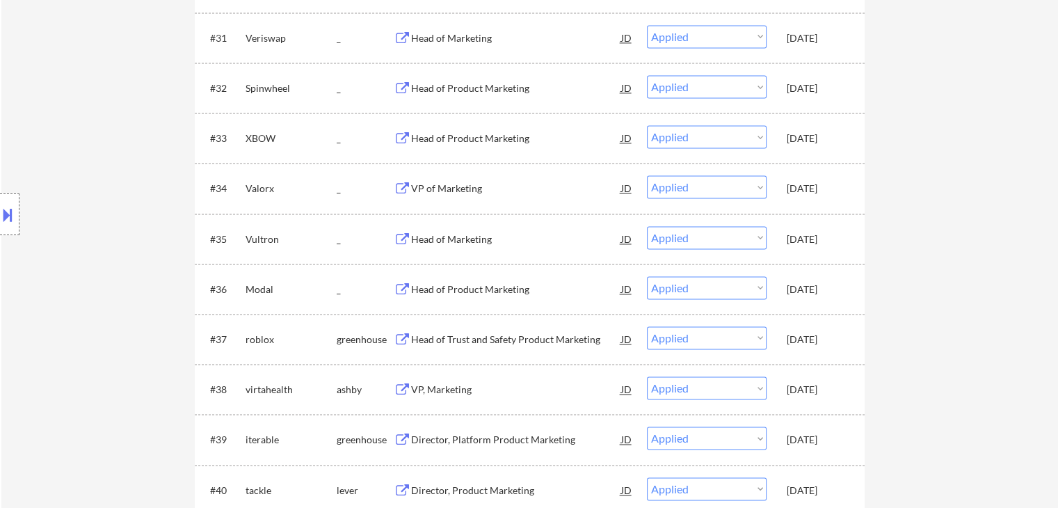
click at [124, 225] on div "Location Inclusions:" at bounding box center [124, 215] width 249 height 258
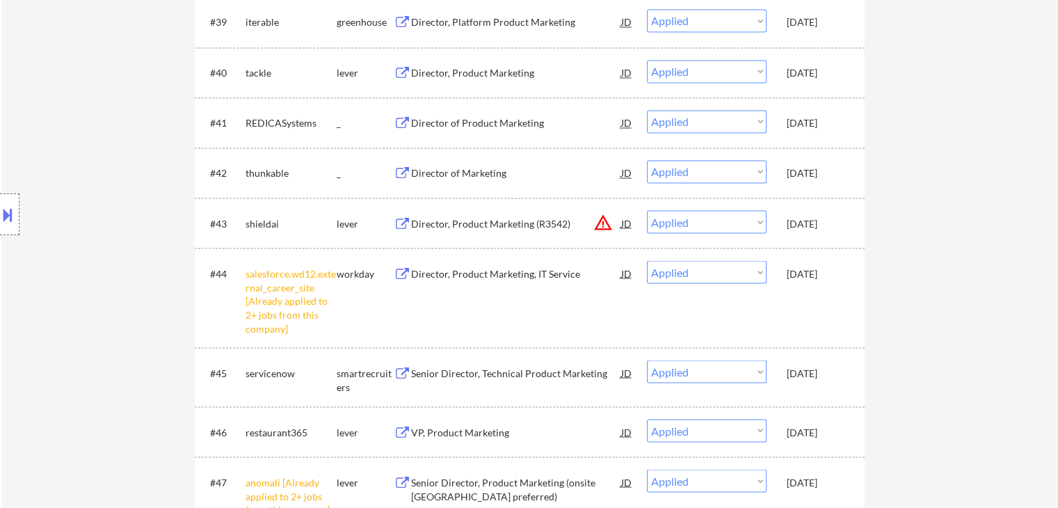
click at [110, 229] on div "Location Inclusions:" at bounding box center [124, 215] width 249 height 258
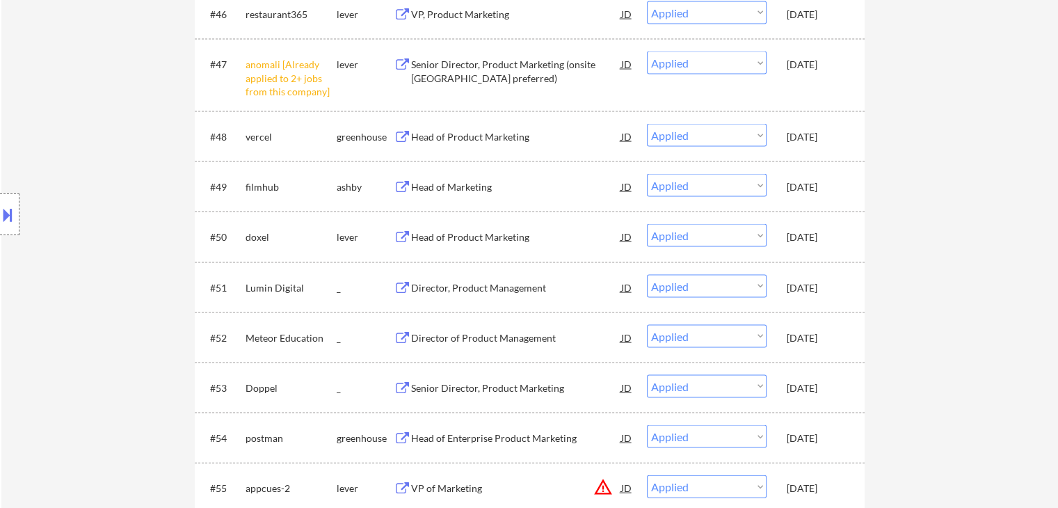
click at [107, 223] on div "Location Inclusions:" at bounding box center [124, 215] width 249 height 258
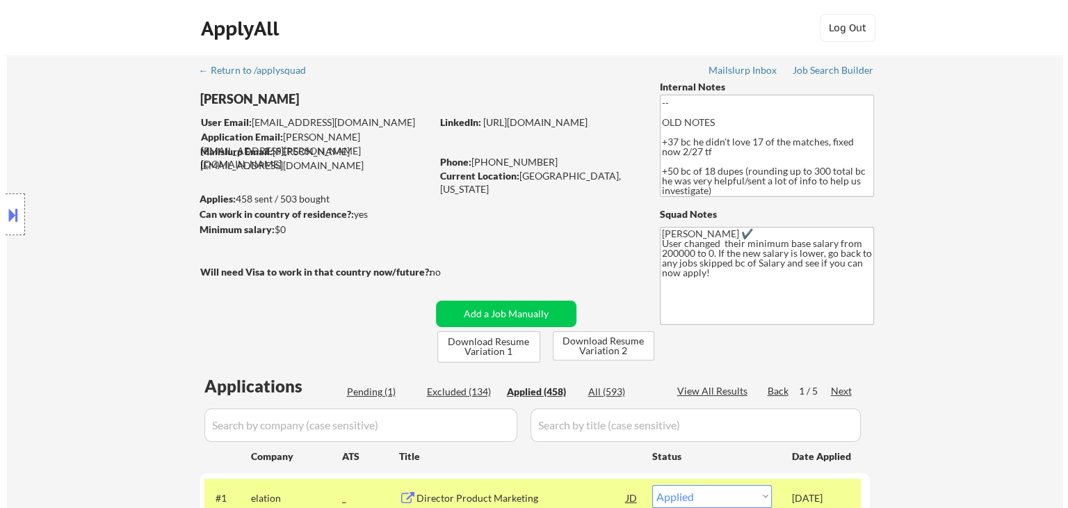
scroll to position [278, 0]
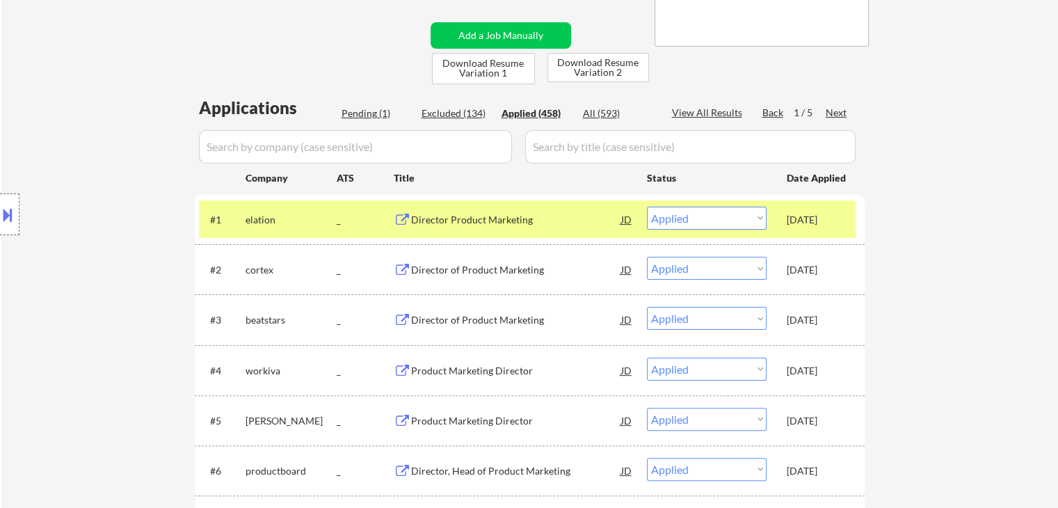
click at [359, 112] on div "Pending (1)" at bounding box center [377, 113] width 70 height 14
select select ""pending""
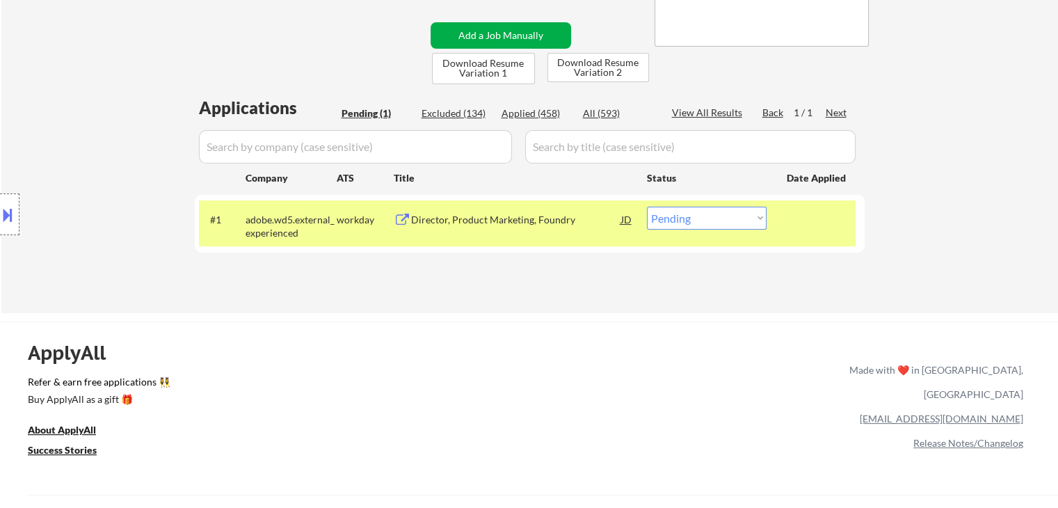
click at [492, 33] on button "Add a Job Manually" at bounding box center [501, 35] width 141 height 26
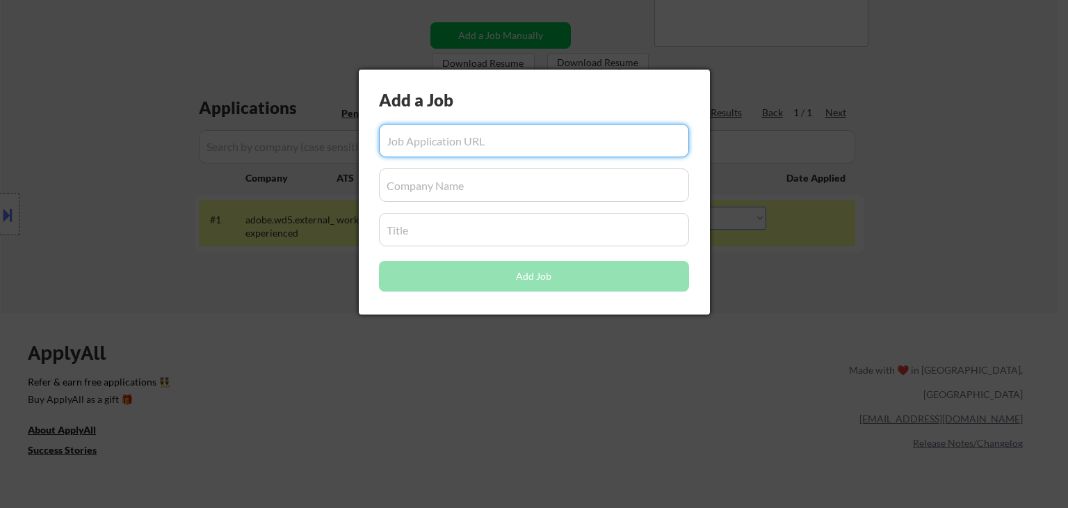
drag, startPoint x: 489, startPoint y: 138, endPoint x: 479, endPoint y: 191, distance: 53.2
click at [490, 138] on input "input" at bounding box center [534, 140] width 310 height 33
paste input "[URL][DOMAIN_NAME]"
type input "[URL][DOMAIN_NAME]"
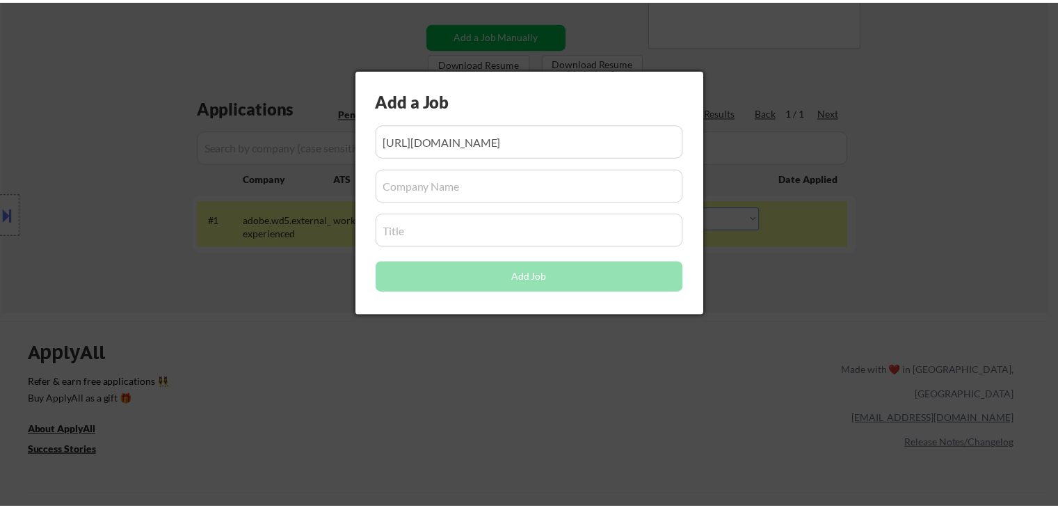
scroll to position [0, 0]
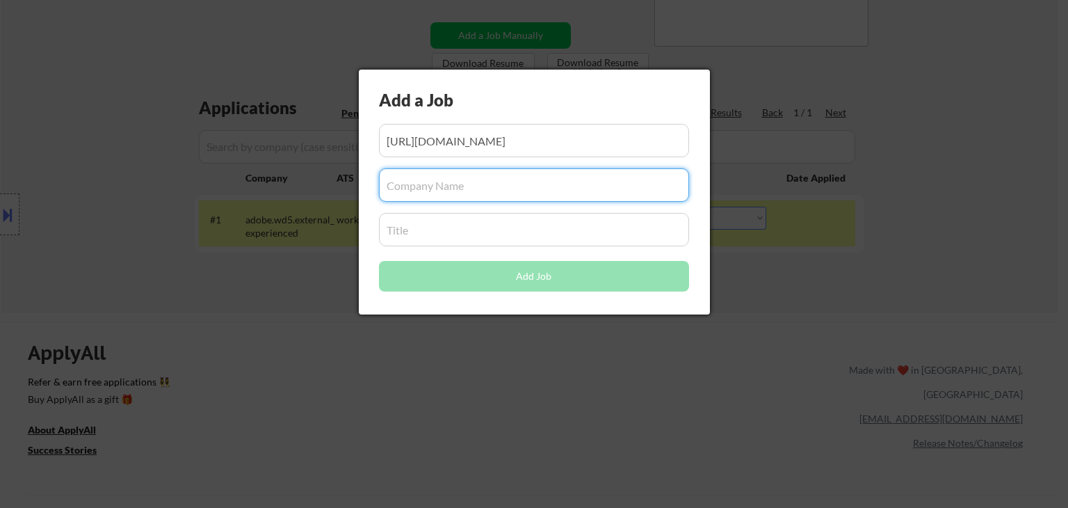
click at [477, 182] on input "input" at bounding box center [534, 184] width 310 height 33
paste input "Augment"
type input "Augment"
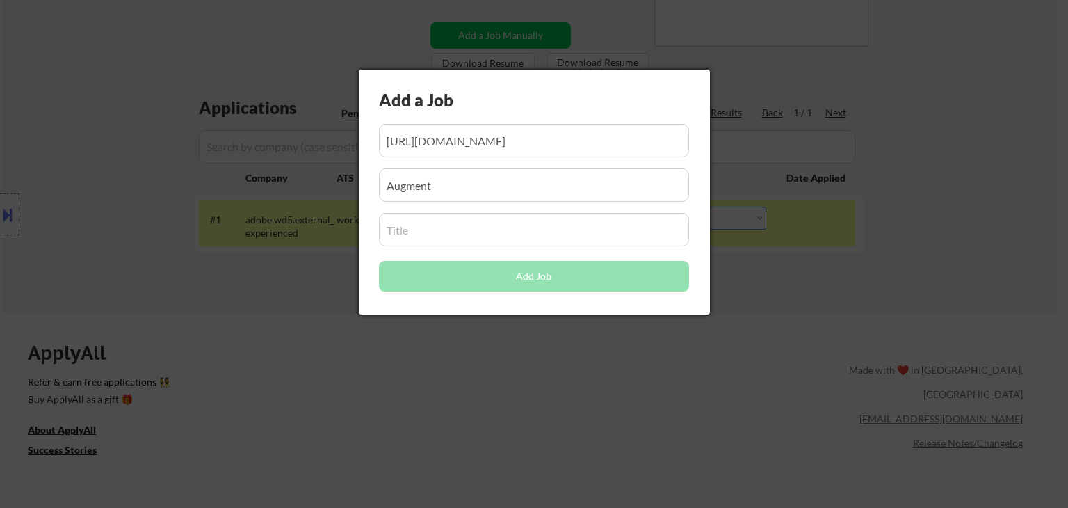
click at [450, 232] on input "input" at bounding box center [534, 229] width 310 height 33
paste input "Director of Product Marketing"
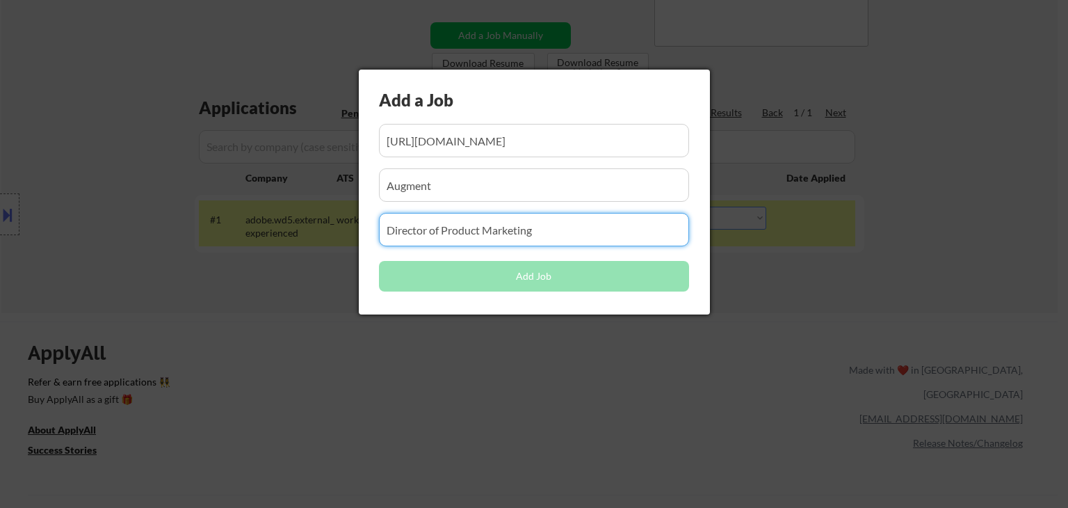
type input "Director of Product Marketing"
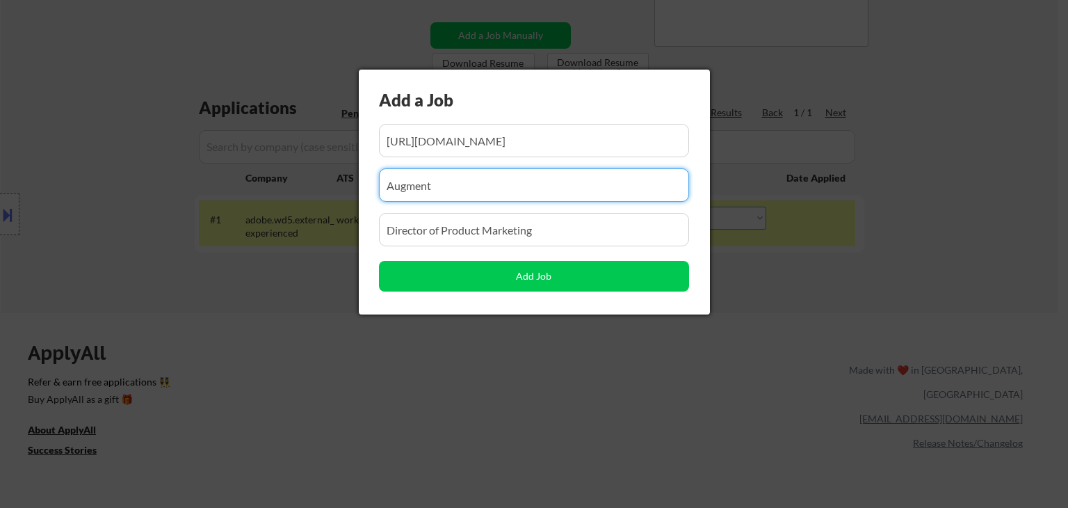
click at [533, 183] on input "input" at bounding box center [534, 184] width 310 height 33
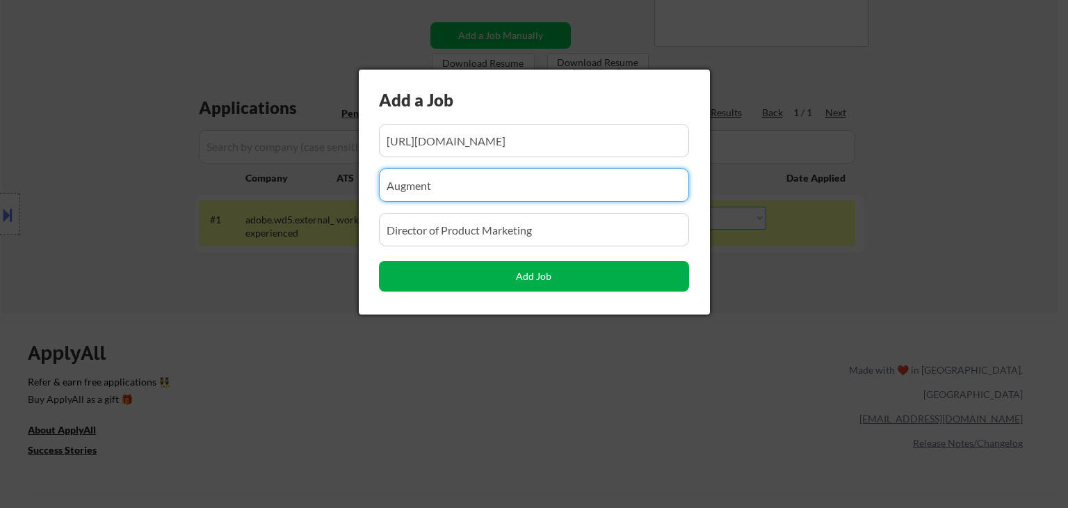
click at [551, 275] on button "Add Job" at bounding box center [534, 276] width 310 height 31
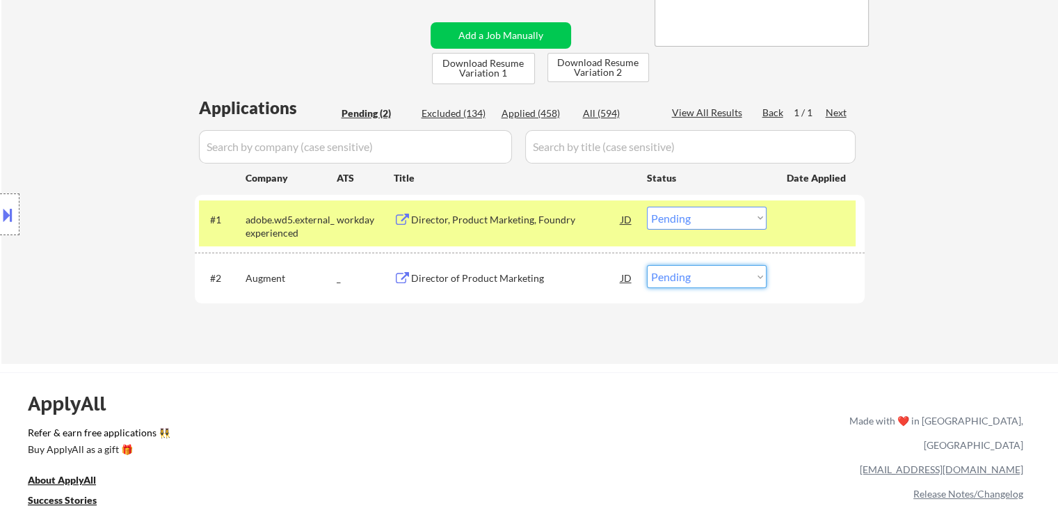
click at [701, 277] on select "Choose an option... Pending Applied Excluded (Questions) Excluded (Expired) Exc…" at bounding box center [707, 276] width 120 height 23
select select ""applied""
click at [647, 265] on select "Choose an option... Pending Applied Excluded (Questions) Excluded (Expired) Exc…" at bounding box center [707, 276] width 120 height 23
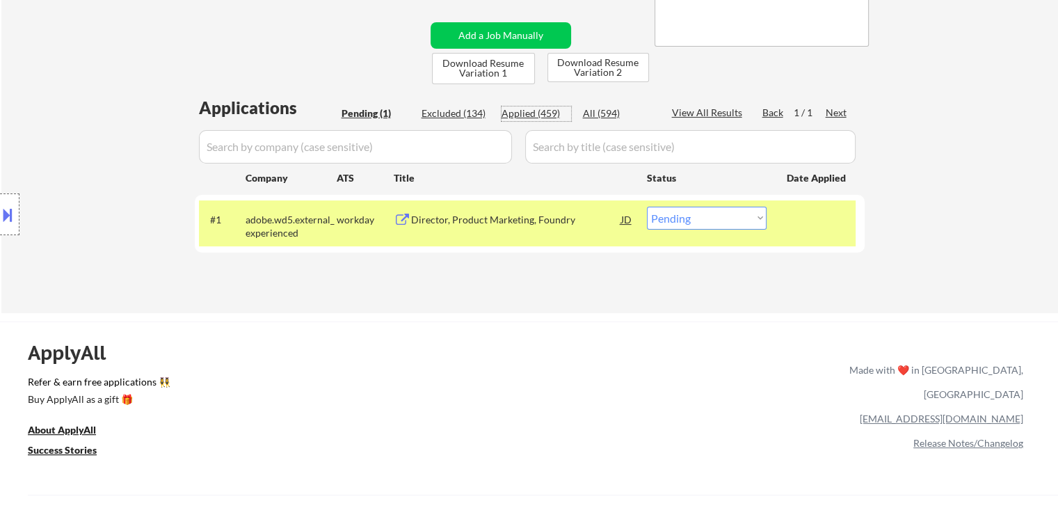
click at [531, 106] on div "Applied (459)" at bounding box center [537, 113] width 70 height 14
select select ""applied""
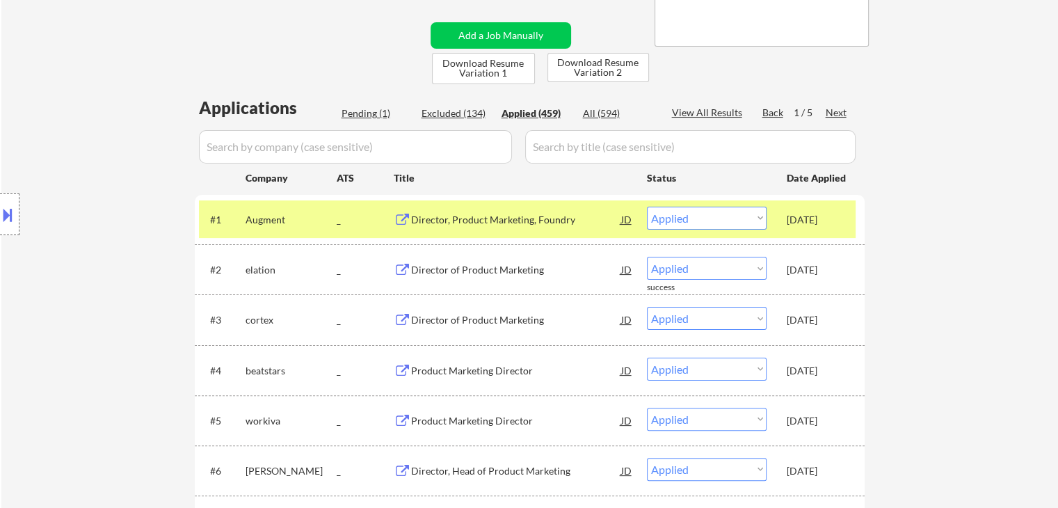
click at [309, 152] on input "input" at bounding box center [355, 146] width 313 height 33
paste input "intapp"
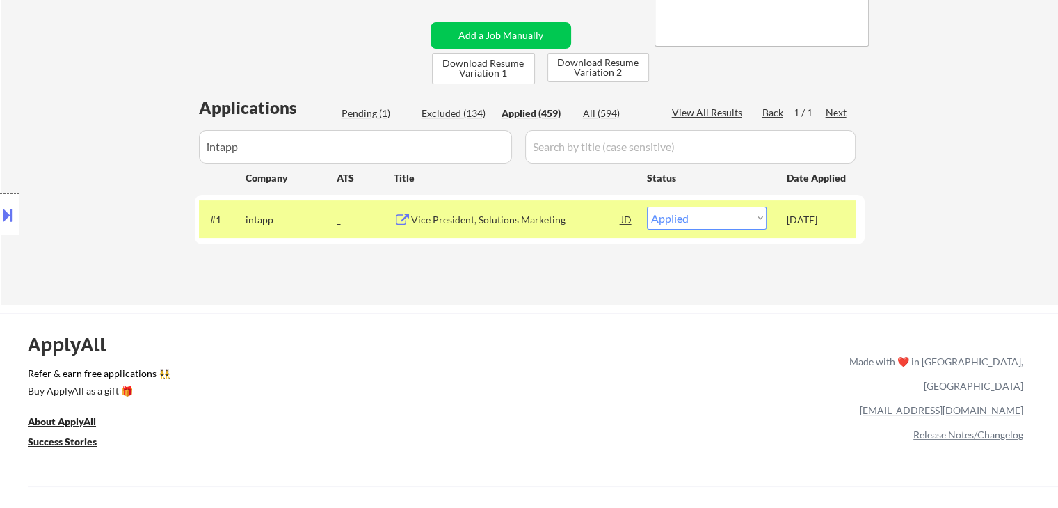
drag, startPoint x: 534, startPoint y: 276, endPoint x: 679, endPoint y: 86, distance: 239.2
click at [542, 265] on div "Applications Pending (1) Excluded (134) Applied (459) All (594) View All Result…" at bounding box center [530, 187] width 670 height 182
click at [278, 147] on input "input" at bounding box center [355, 146] width 313 height 33
drag, startPoint x: 83, startPoint y: 179, endPoint x: 283, endPoint y: 202, distance: 201.7
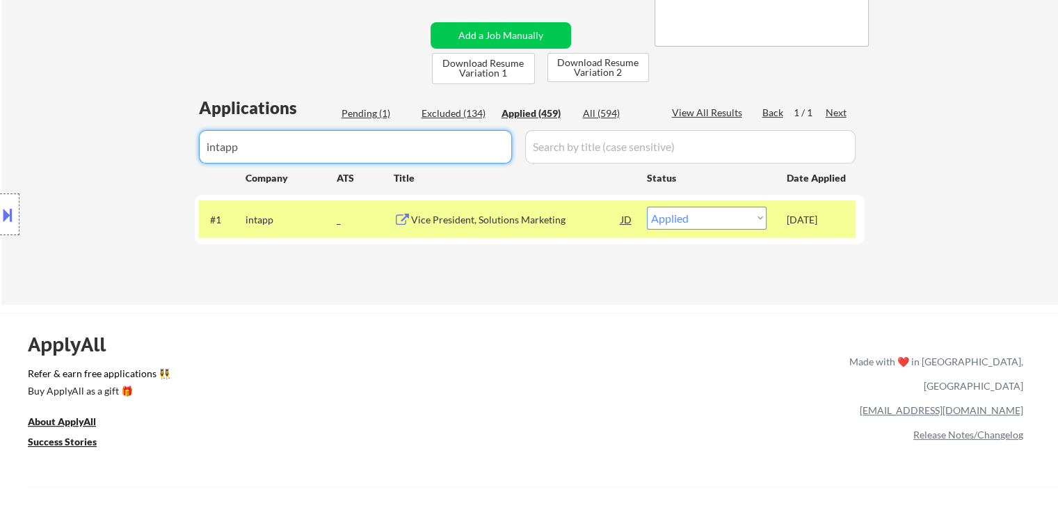
paste input "Intapp"
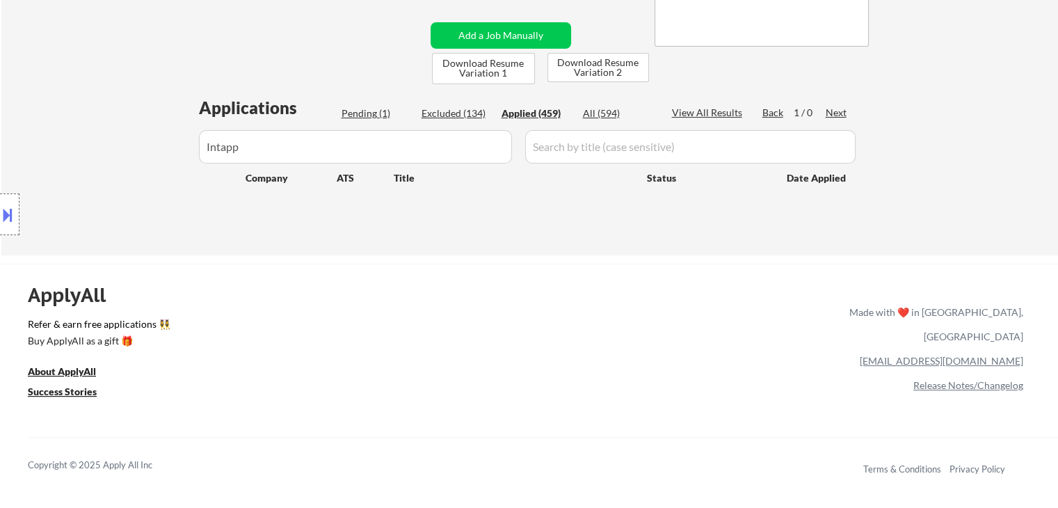
click at [209, 145] on div "Location Inclusions:" at bounding box center [124, 215] width 249 height 258
click at [225, 145] on div "Location Inclusions:" at bounding box center [124, 215] width 249 height 258
click at [266, 147] on input "input" at bounding box center [355, 146] width 313 height 33
type input "intapp"
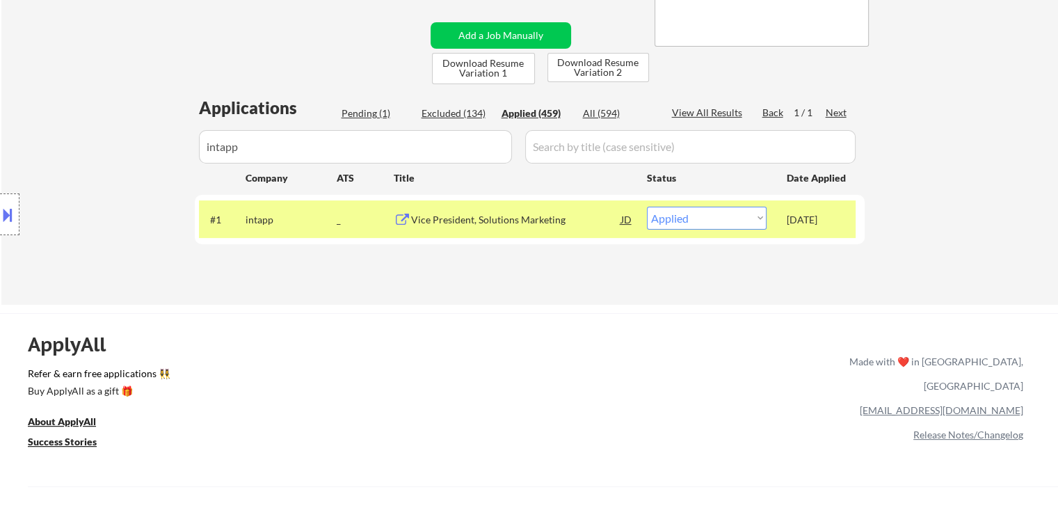
click at [476, 281] on div "← Return to /applysquad Mailslurp Inbox Job Search Builder [PERSON_NAME] User E…" at bounding box center [530, 35] width 694 height 516
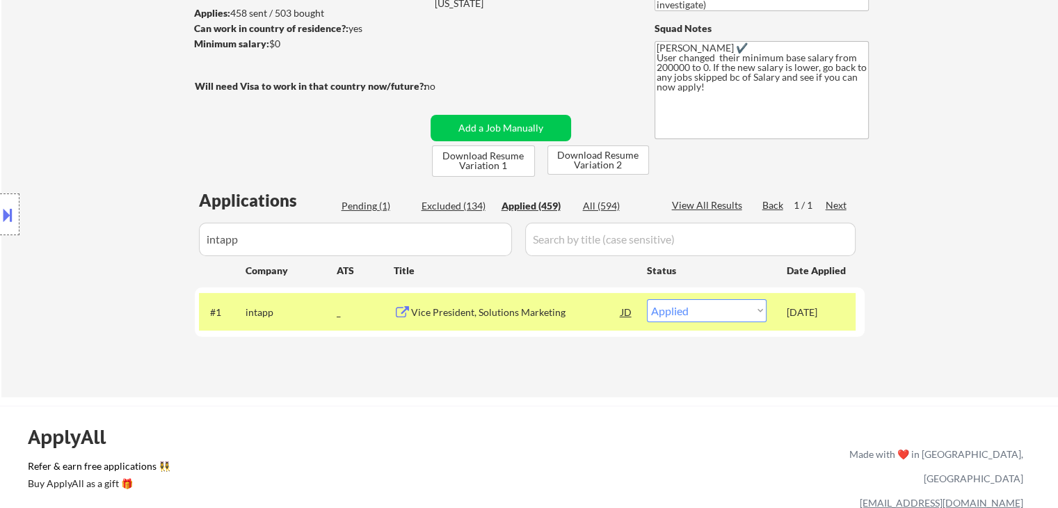
scroll to position [139, 0]
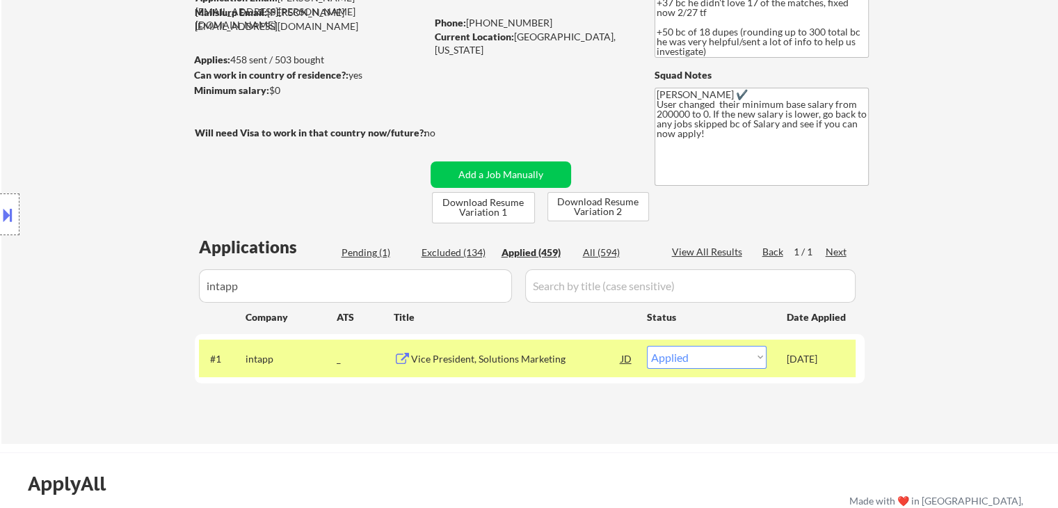
click at [185, 143] on div "Location Inclusions:" at bounding box center [124, 215] width 249 height 258
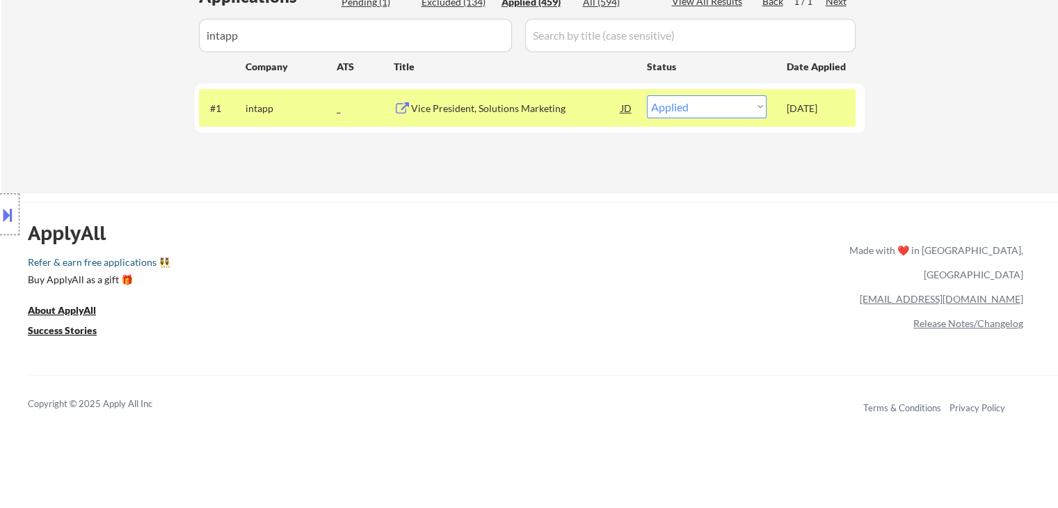
scroll to position [278, 0]
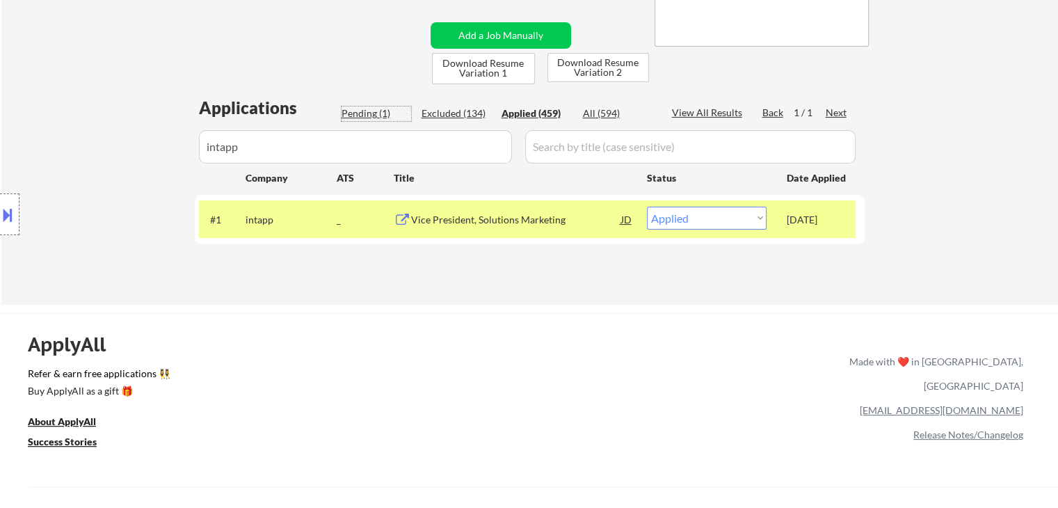
drag, startPoint x: 360, startPoint y: 111, endPoint x: 335, endPoint y: 159, distance: 53.5
click at [361, 111] on div "Pending (1)" at bounding box center [377, 113] width 70 height 14
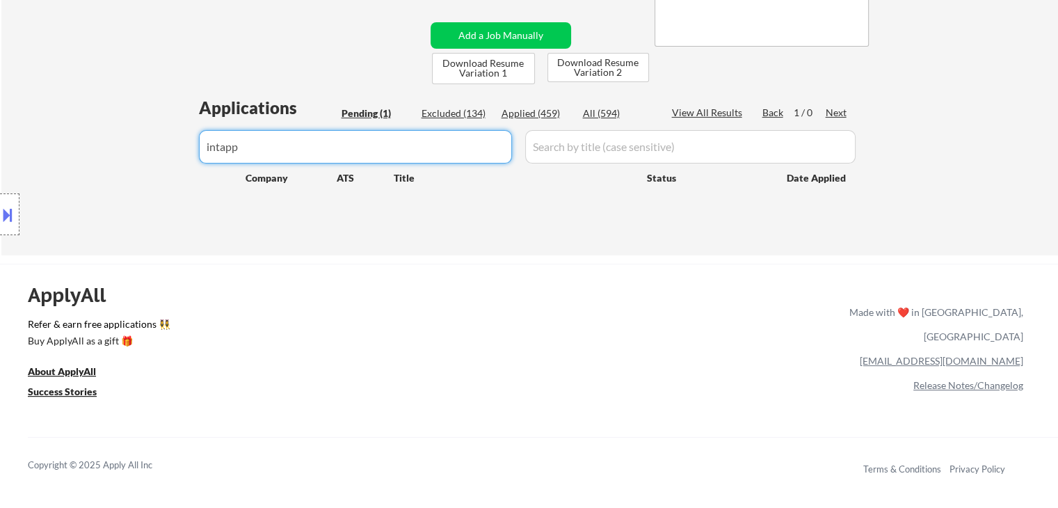
drag, startPoint x: 281, startPoint y: 151, endPoint x: 102, endPoint y: 170, distance: 180.5
select select ""pending""
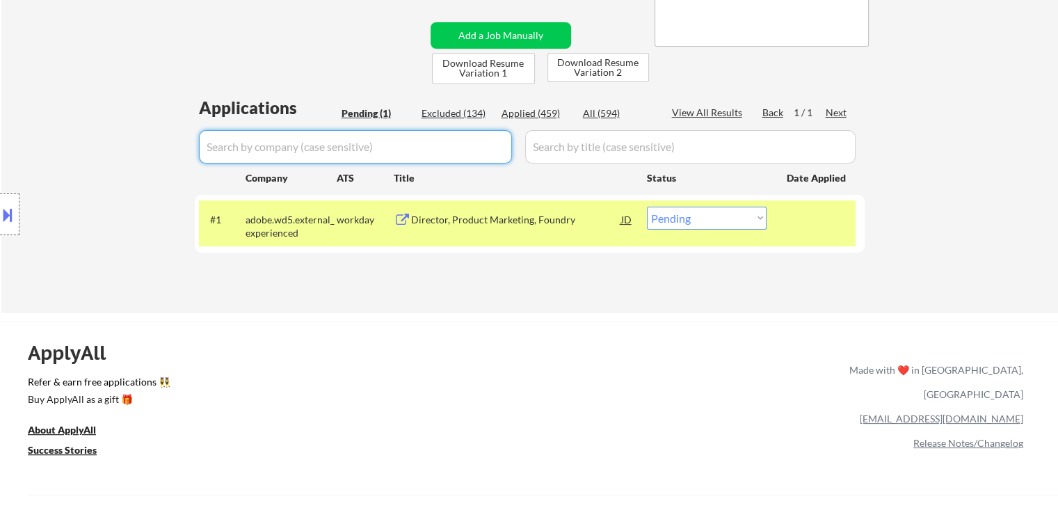
click at [991, 236] on div "← Return to /applysquad Mailslurp Inbox Job Search Builder [PERSON_NAME] User E…" at bounding box center [529, 45] width 1057 height 536
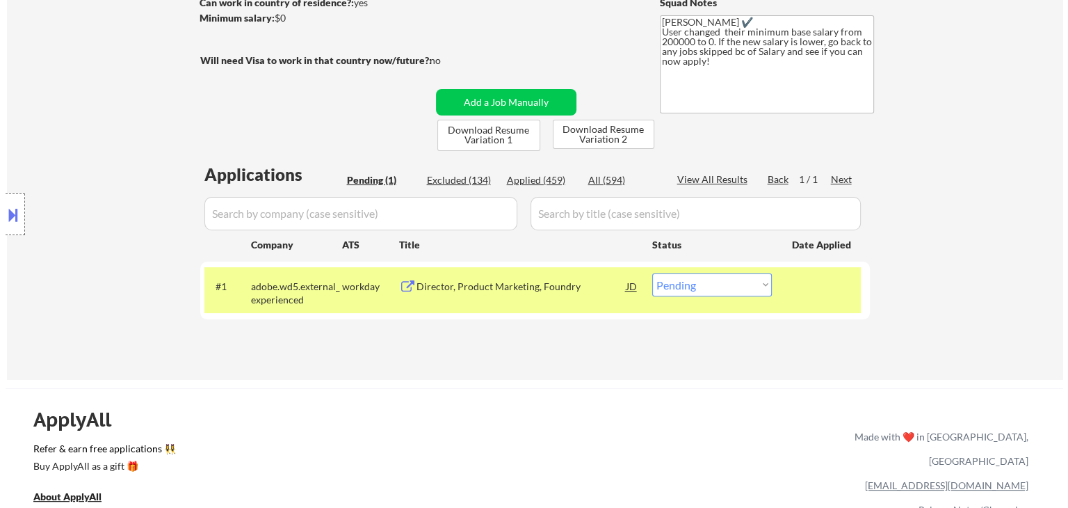
scroll to position [209, 0]
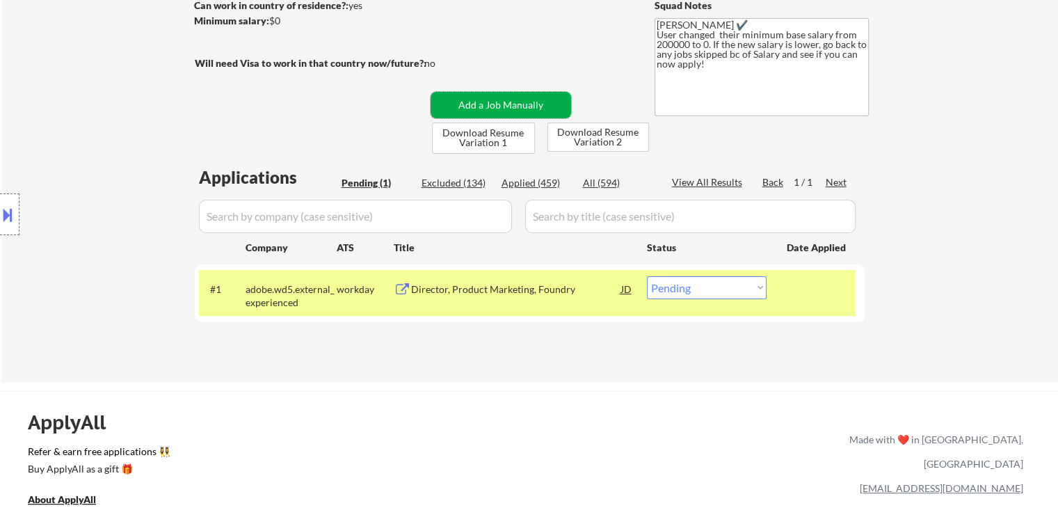
click at [497, 106] on button "Add a Job Manually" at bounding box center [501, 105] width 141 height 26
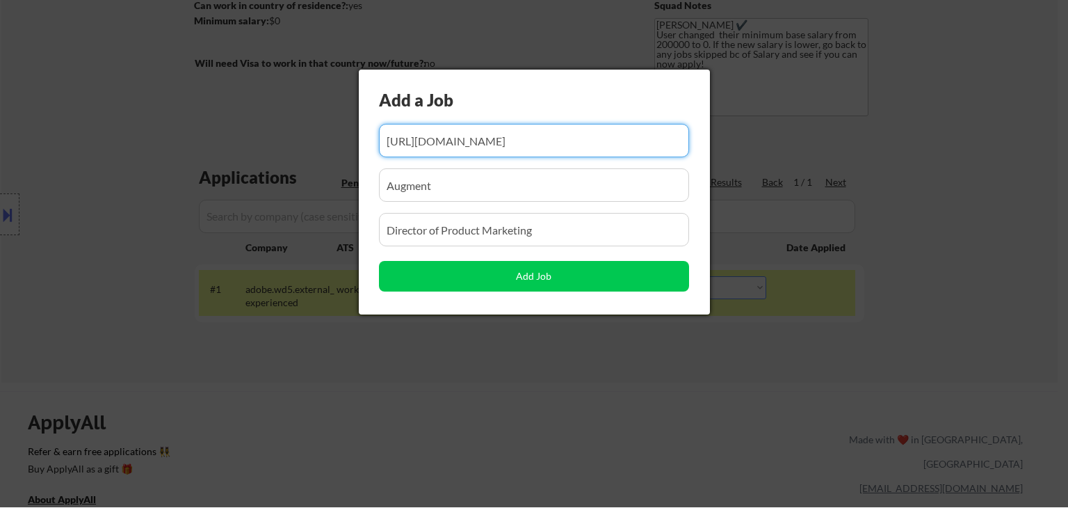
scroll to position [0, 55]
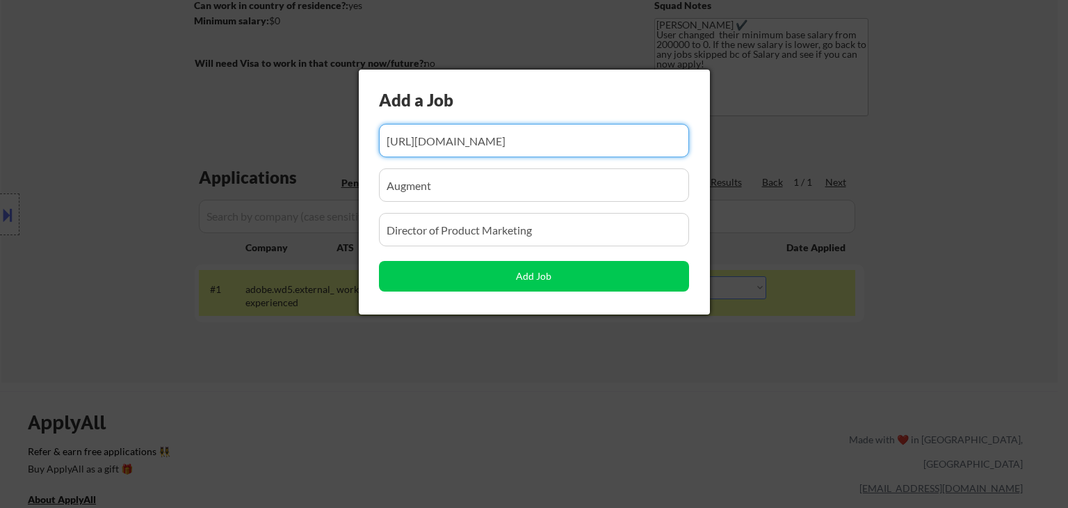
click at [621, 140] on input "input" at bounding box center [534, 140] width 310 height 33
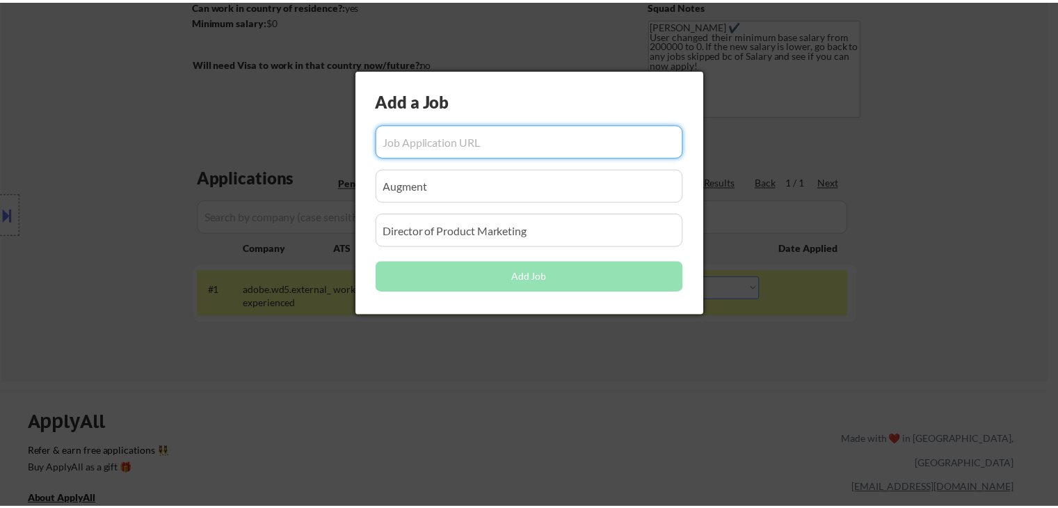
scroll to position [0, 0]
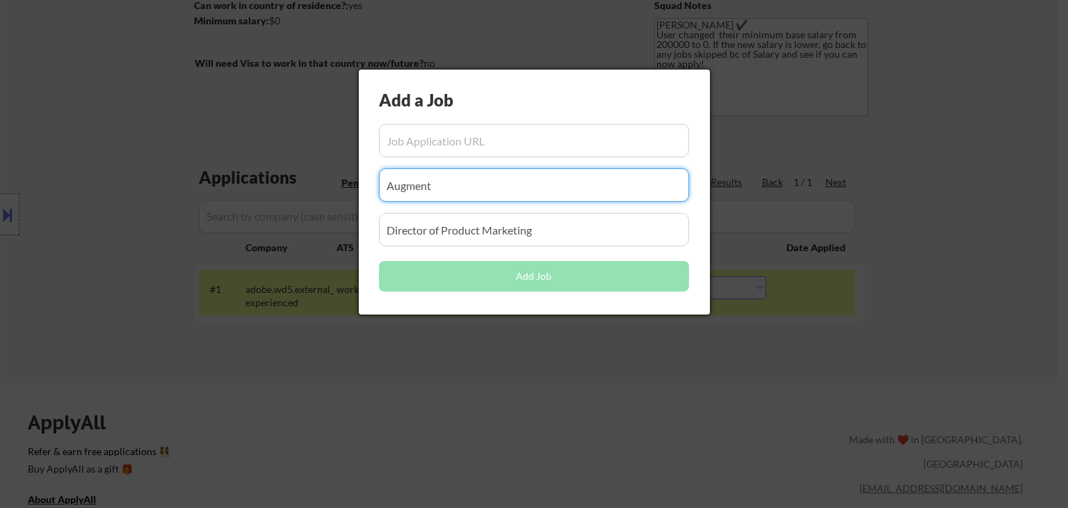
drag, startPoint x: 456, startPoint y: 175, endPoint x: 410, endPoint y: 221, distance: 64.9
click at [218, 218] on body "← Return to /applysquad Mailslurp Inbox Job Search Builder [PERSON_NAME] User E…" at bounding box center [534, 45] width 1068 height 508
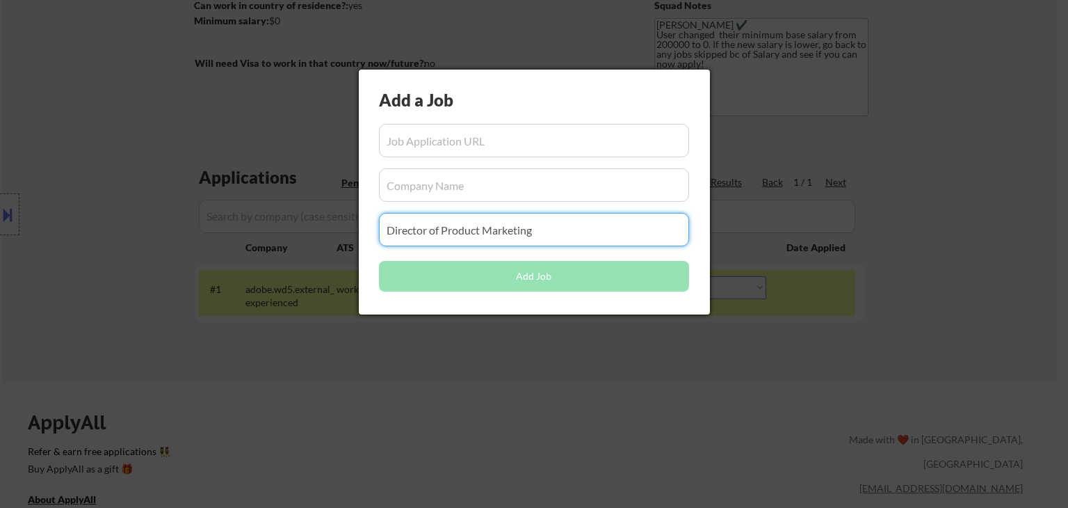
drag, startPoint x: 550, startPoint y: 232, endPoint x: 378, endPoint y: 234, distance: 171.8
click at [160, 257] on body "← Return to /applysquad Mailslurp Inbox Job Search Builder [PERSON_NAME] User E…" at bounding box center [534, 45] width 1068 height 508
click at [1023, 218] on div at bounding box center [534, 254] width 1068 height 508
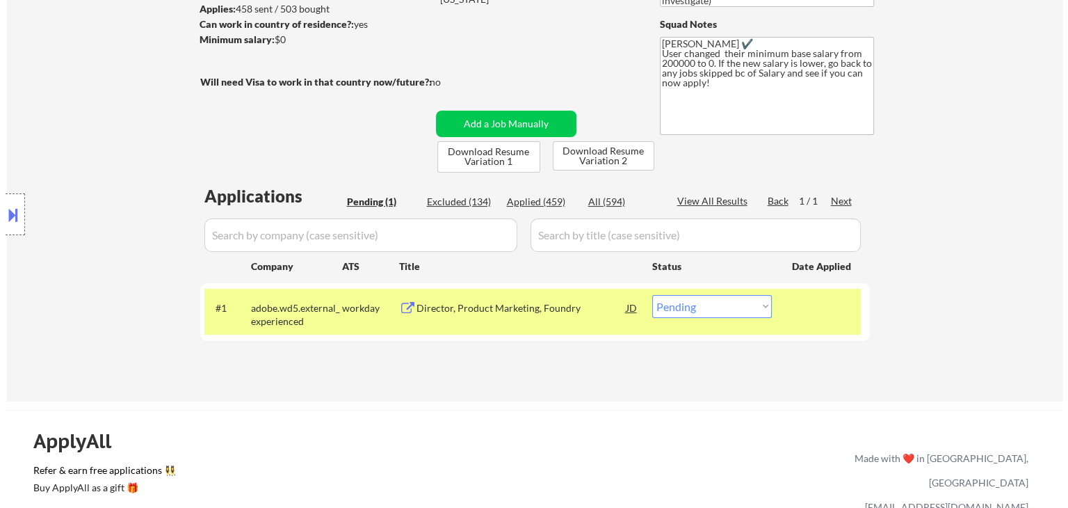
scroll to position [209, 0]
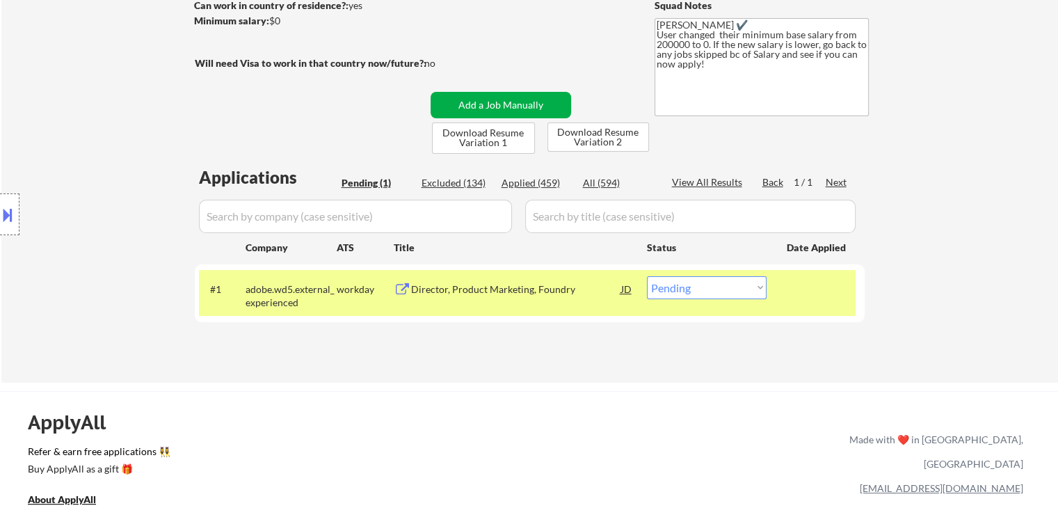
click at [493, 100] on button "Add a Job Manually" at bounding box center [501, 105] width 141 height 26
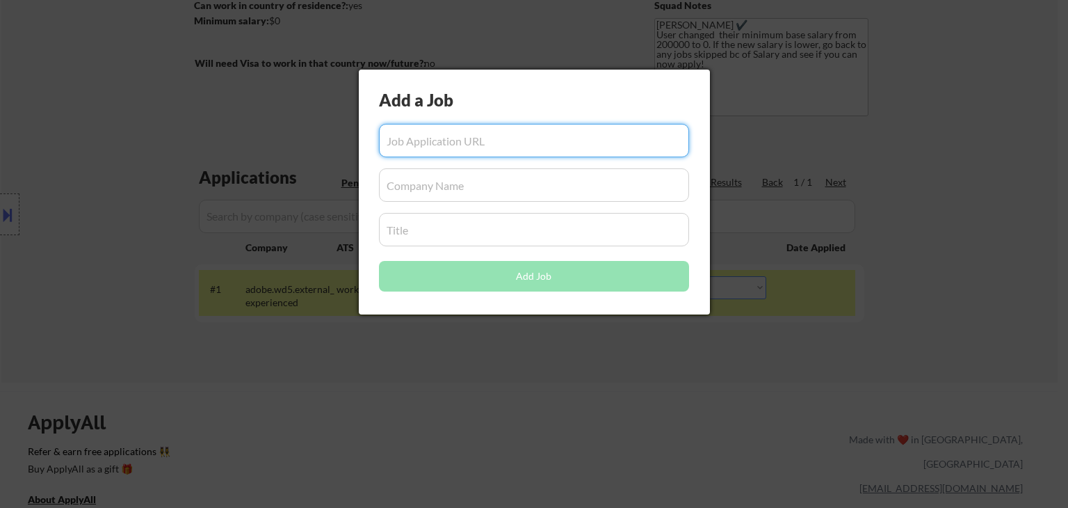
click at [469, 190] on input "input" at bounding box center [534, 184] width 310 height 33
paste input "Director, Product Marketing"
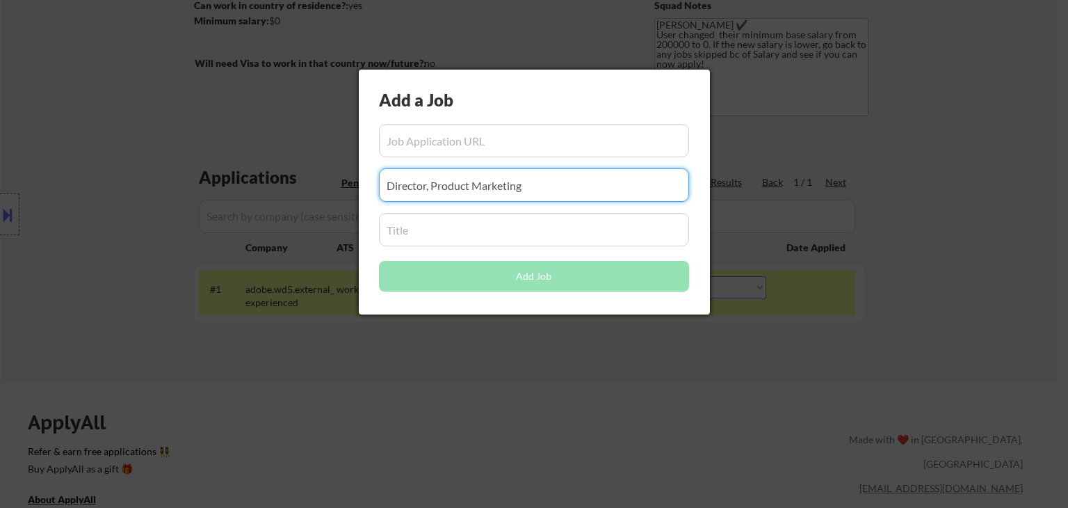
drag, startPoint x: 540, startPoint y: 184, endPoint x: 186, endPoint y: 205, distance: 354.0
click at [180, 191] on body "← Return to /applysquad Mailslurp Inbox Job Search Builder [PERSON_NAME] User E…" at bounding box center [534, 45] width 1068 height 508
type input "Director, Product Marketing"
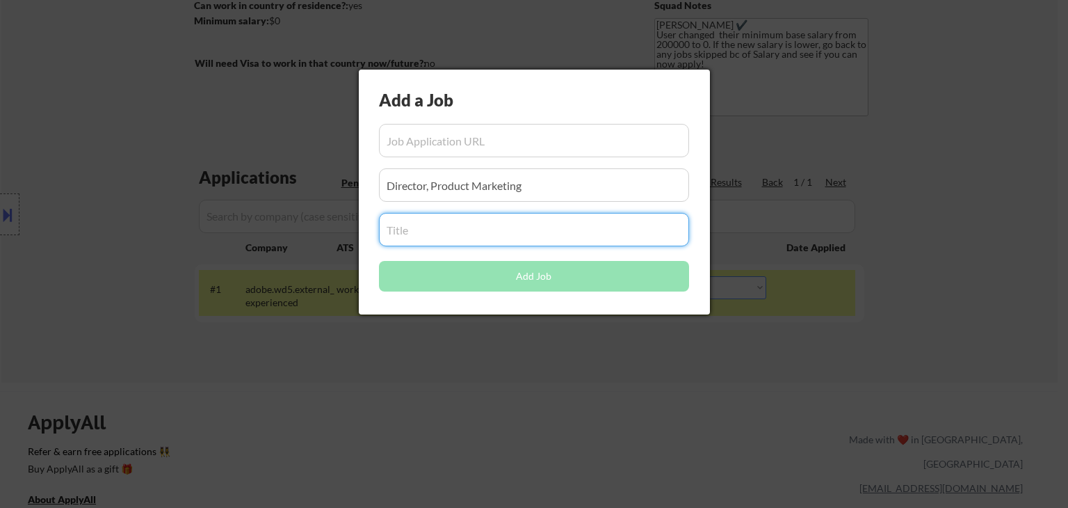
drag, startPoint x: 419, startPoint y: 229, endPoint x: 470, endPoint y: 209, distance: 54.6
click at [419, 228] on input "input" at bounding box center [534, 229] width 310 height 33
paste input "Director, Product Marketing"
type input "Director, Product Marketing"
drag, startPoint x: 136, startPoint y: 219, endPoint x: 114, endPoint y: 232, distance: 25.5
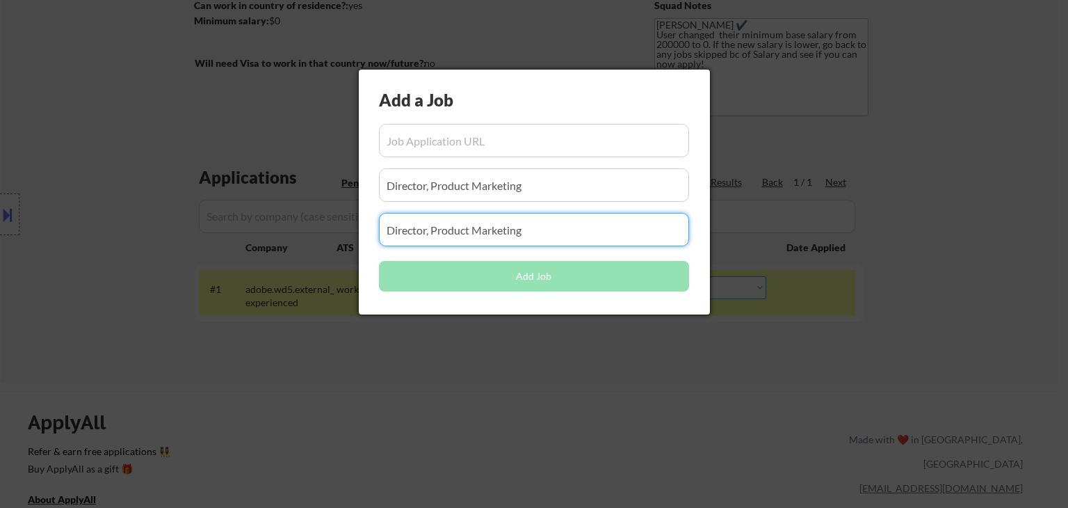
click at [95, 230] on body "← Return to /applysquad Mailslurp Inbox Job Search Builder [PERSON_NAME] User E…" at bounding box center [534, 45] width 1068 height 508
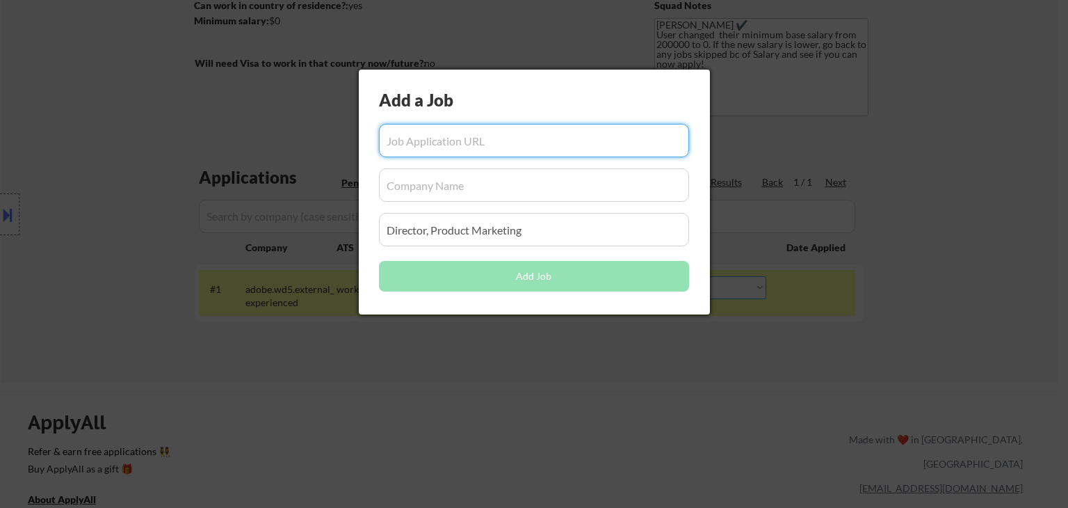
click at [545, 145] on input "input" at bounding box center [534, 140] width 310 height 33
paste input "[URL][DOMAIN_NAME]"
type input "[URL][DOMAIN_NAME]"
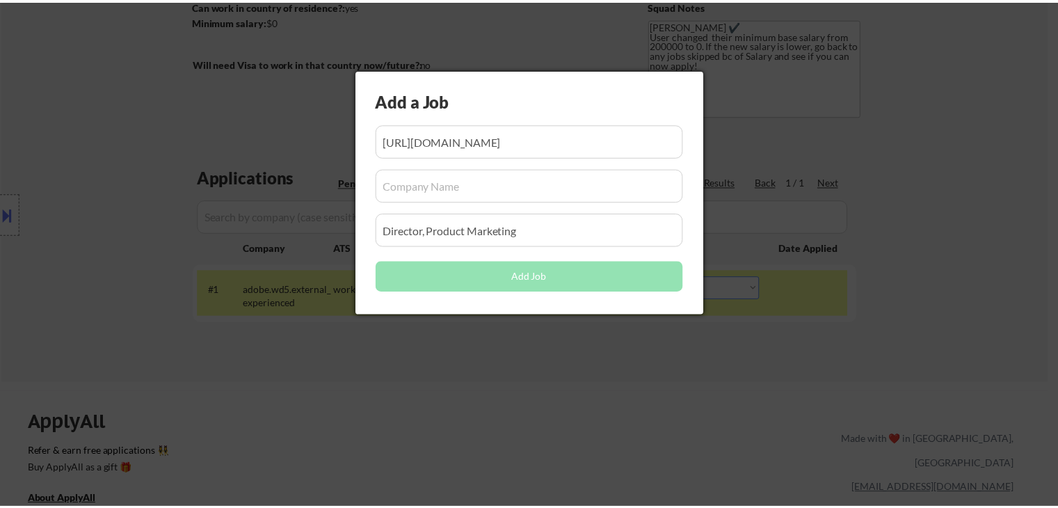
scroll to position [0, 0]
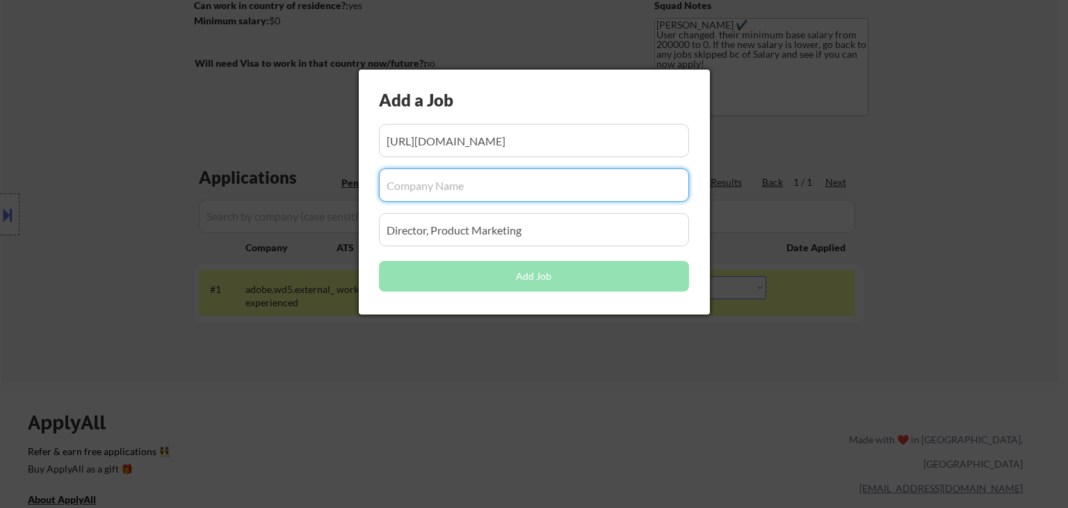
click at [465, 184] on input "input" at bounding box center [534, 184] width 310 height 33
paste input "Intapp"
type input "Intapp"
click at [518, 144] on input "input" at bounding box center [534, 140] width 310 height 33
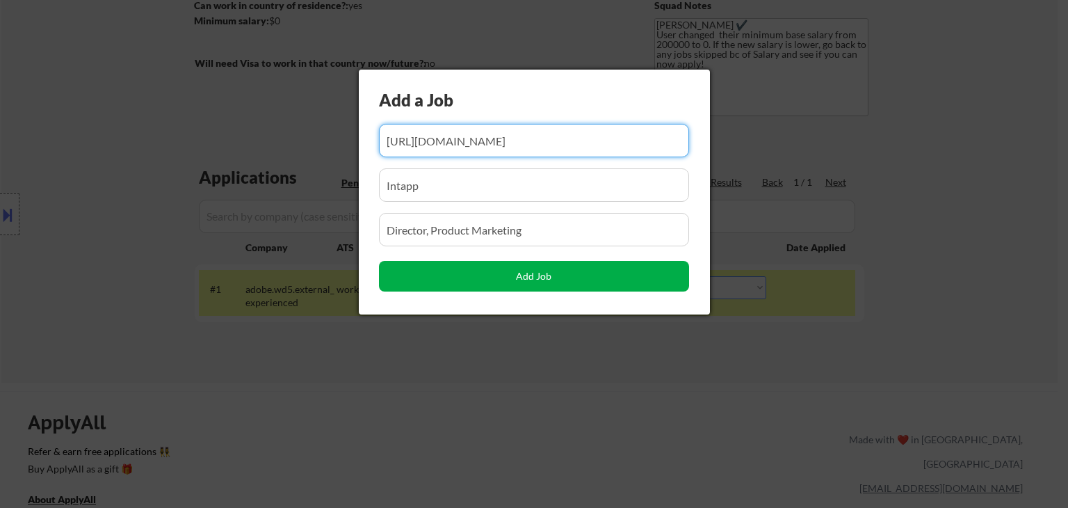
click at [531, 275] on button "Add Job" at bounding box center [534, 276] width 310 height 31
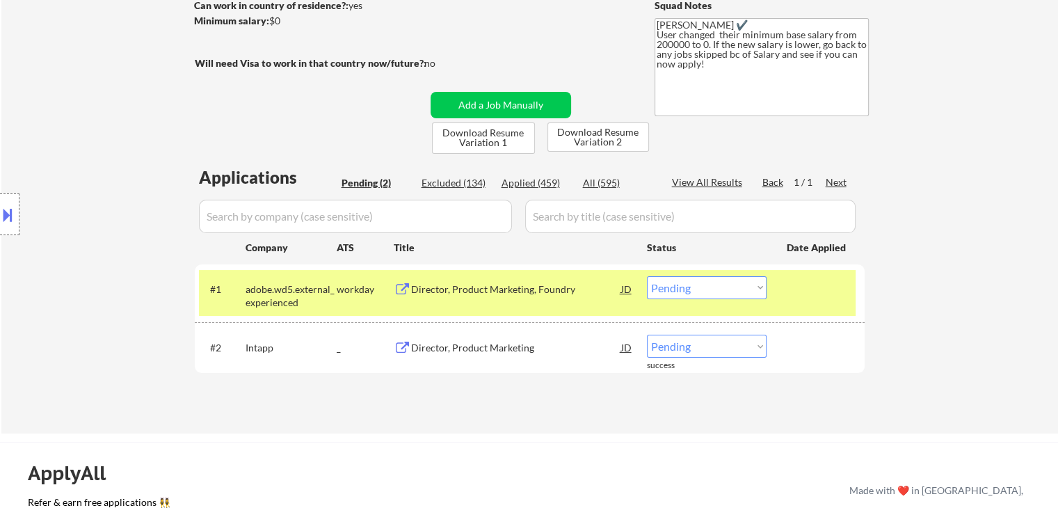
scroll to position [348, 0]
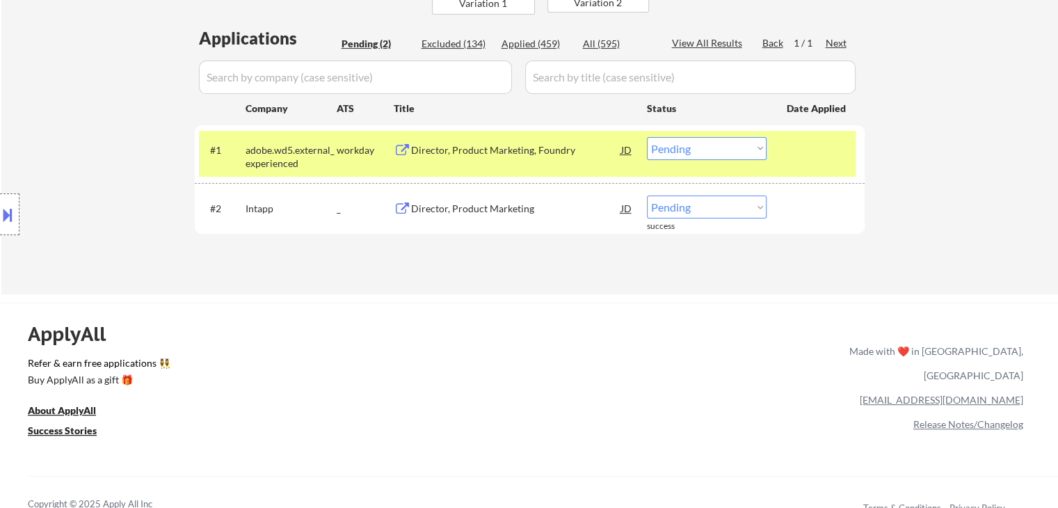
click at [460, 205] on div "Director, Product Marketing" at bounding box center [516, 209] width 210 height 14
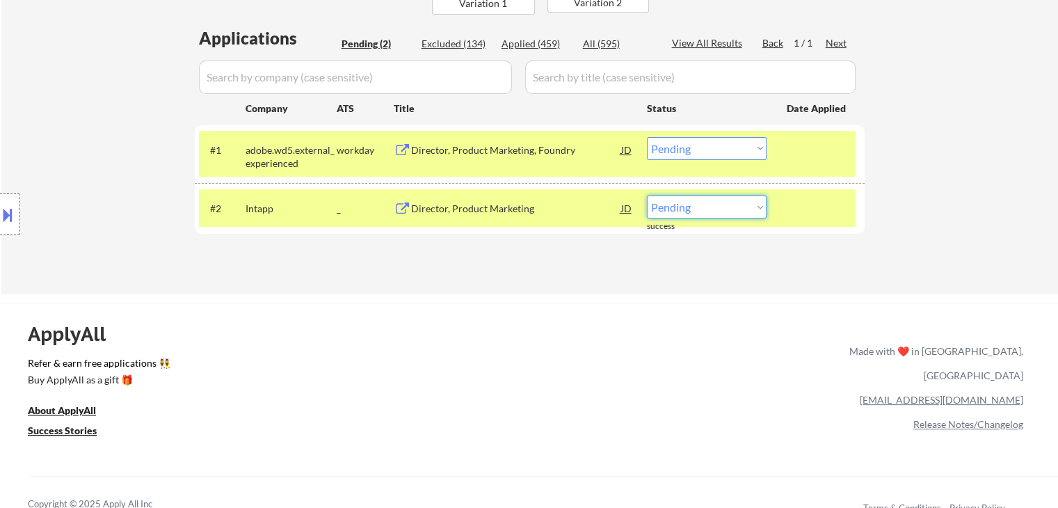
drag, startPoint x: 703, startPoint y: 209, endPoint x: 694, endPoint y: 206, distance: 10.3
click at [703, 209] on select "Choose an option... Pending Applied Excluded (Questions) Excluded (Expired) Exc…" at bounding box center [707, 206] width 120 height 23
select select ""applied""
click at [647, 195] on select "Choose an option... Pending Applied Excluded (Questions) Excluded (Expired) Exc…" at bounding box center [707, 206] width 120 height 23
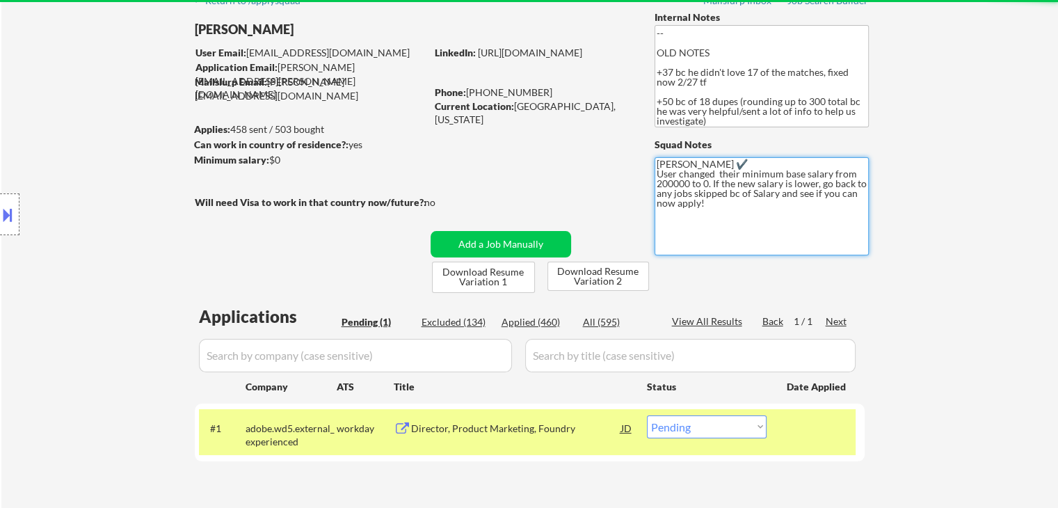
click at [717, 209] on textarea "[PERSON_NAME] ✔️ User changed their minimum base salary from 200000 to 0. If th…" at bounding box center [762, 206] width 214 height 98
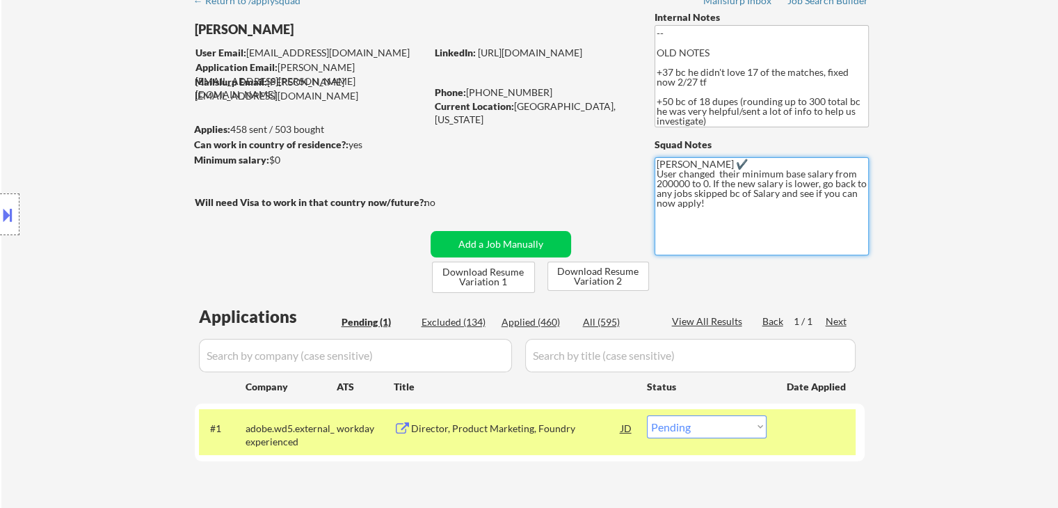
click at [990, 216] on div "← Return to /applysquad Mailslurp Inbox Job Search Builder [PERSON_NAME] User E…" at bounding box center [529, 254] width 1057 height 536
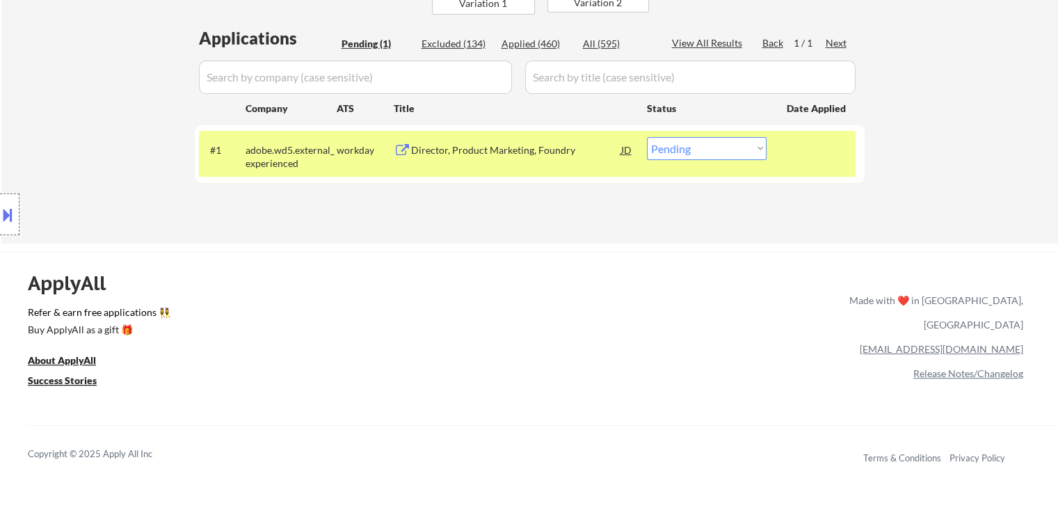
drag, startPoint x: 970, startPoint y: 167, endPoint x: 865, endPoint y: 229, distance: 122.5
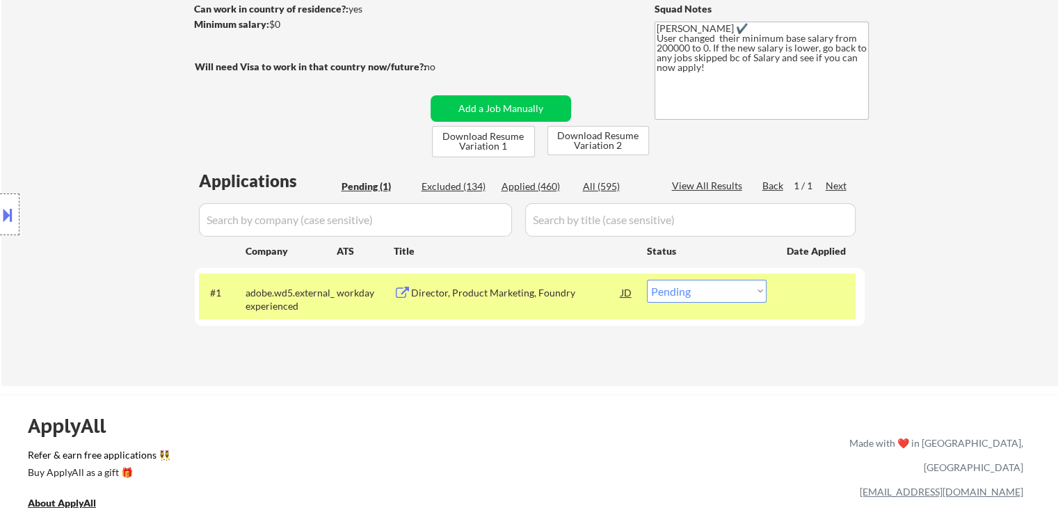
scroll to position [0, 0]
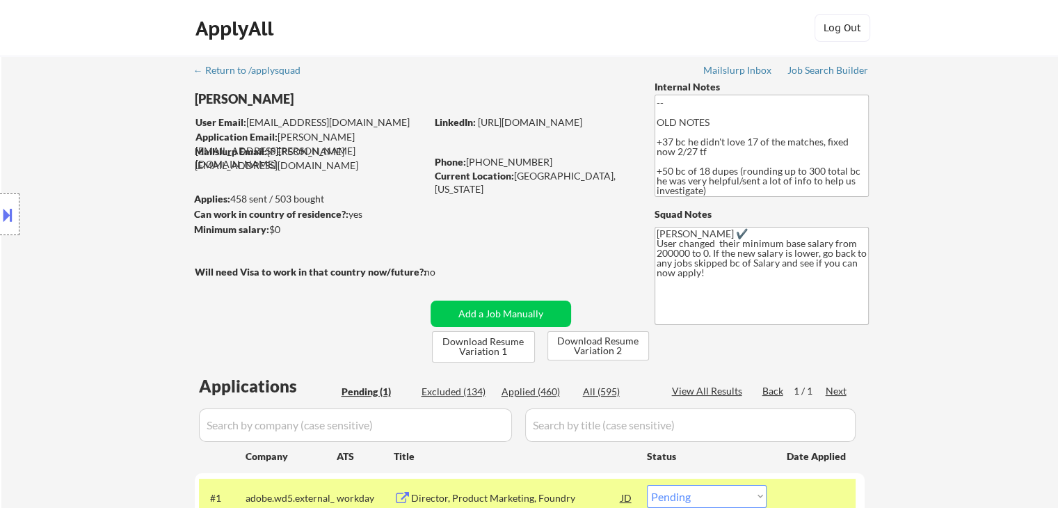
drag, startPoint x: 347, startPoint y: 209, endPoint x: 314, endPoint y: 209, distance: 32.7
click at [314, 209] on div "Can work in country of residence?: yes" at bounding box center [307, 214] width 227 height 14
drag, startPoint x: 490, startPoint y: 219, endPoint x: 433, endPoint y: 229, distance: 57.9
click at [490, 218] on div "← Return to /applysquad Mailslurp Inbox Job Search Builder [PERSON_NAME] User E…" at bounding box center [530, 318] width 694 height 525
drag, startPoint x: 685, startPoint y: 181, endPoint x: 639, endPoint y: 108, distance: 86.3
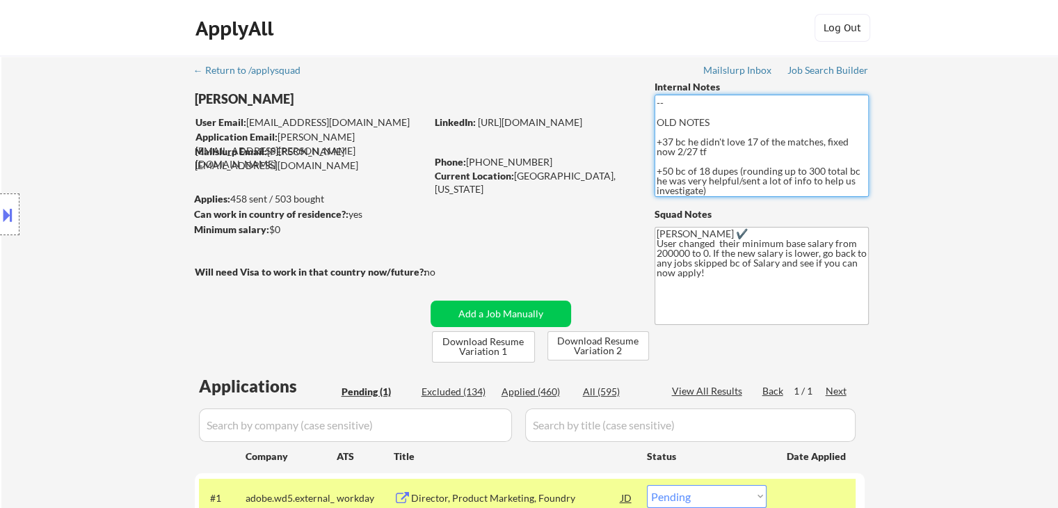
click at [639, 108] on div "← Return to /applysquad Mailslurp Inbox Job Search Builder [PERSON_NAME] User E…" at bounding box center [530, 318] width 694 height 525
click at [952, 290] on div "← Return to /applysquad Mailslurp Inbox Job Search Builder [PERSON_NAME] User E…" at bounding box center [529, 324] width 1057 height 536
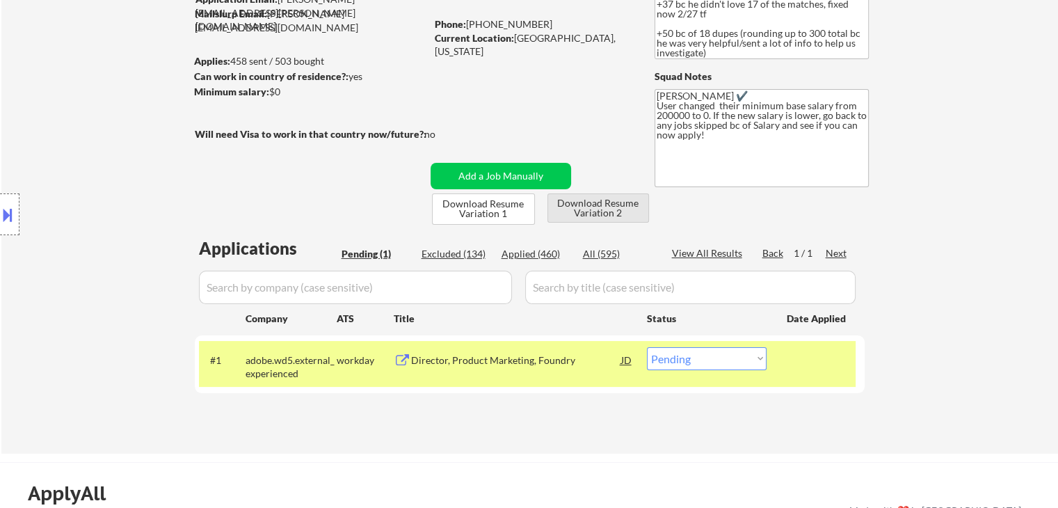
scroll to position [139, 0]
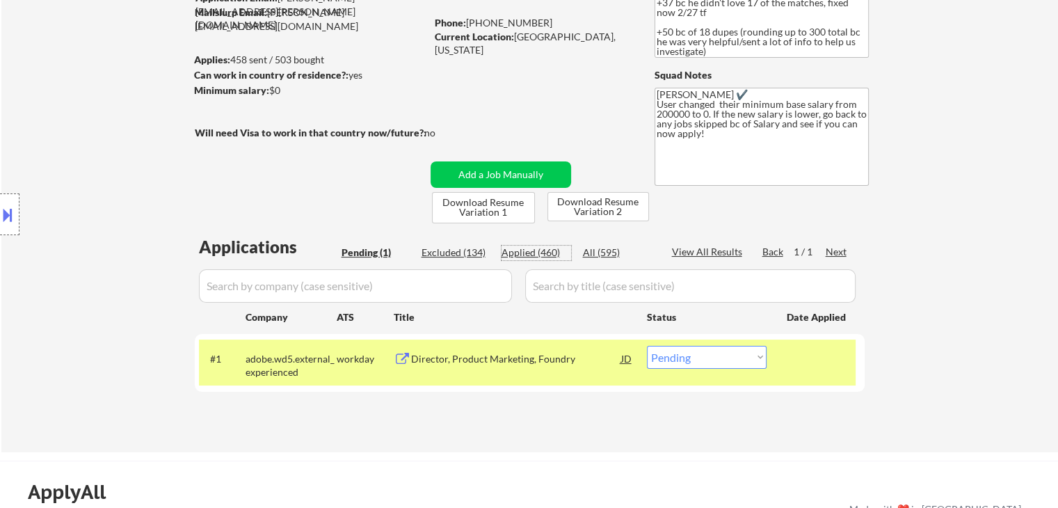
click at [529, 250] on div "Applied (460)" at bounding box center [537, 253] width 70 height 14
select select ""applied""
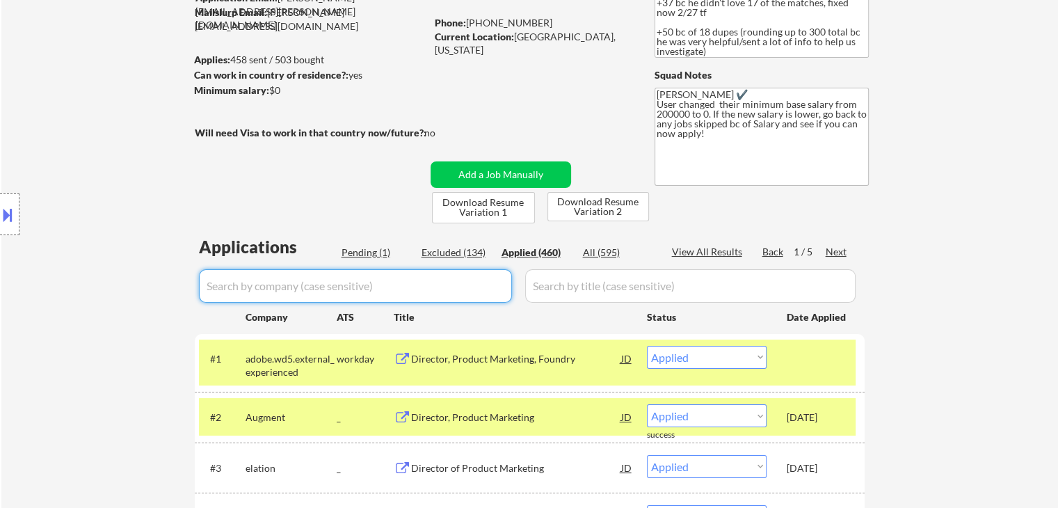
click at [381, 287] on input "input" at bounding box center [355, 285] width 313 height 33
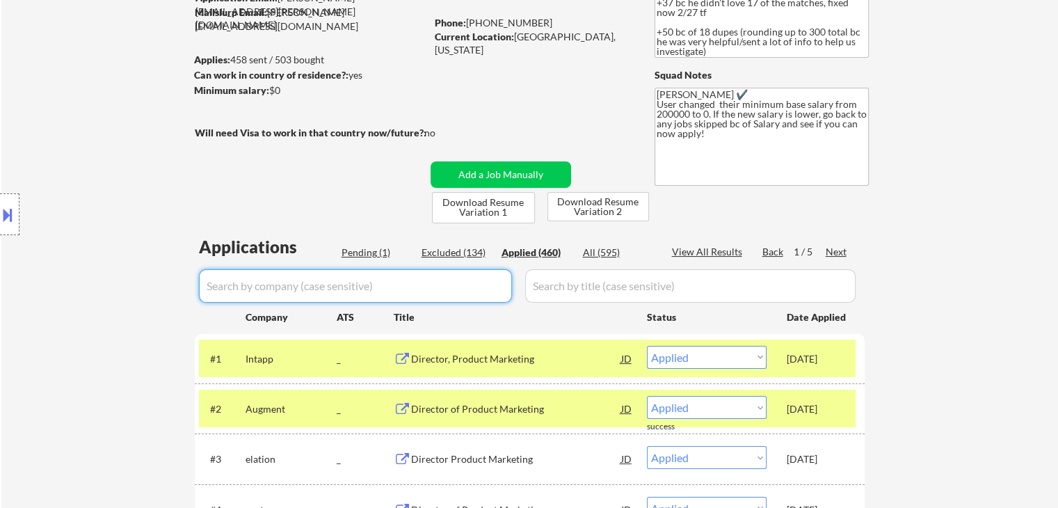
paste input "chime"
type input "chime"
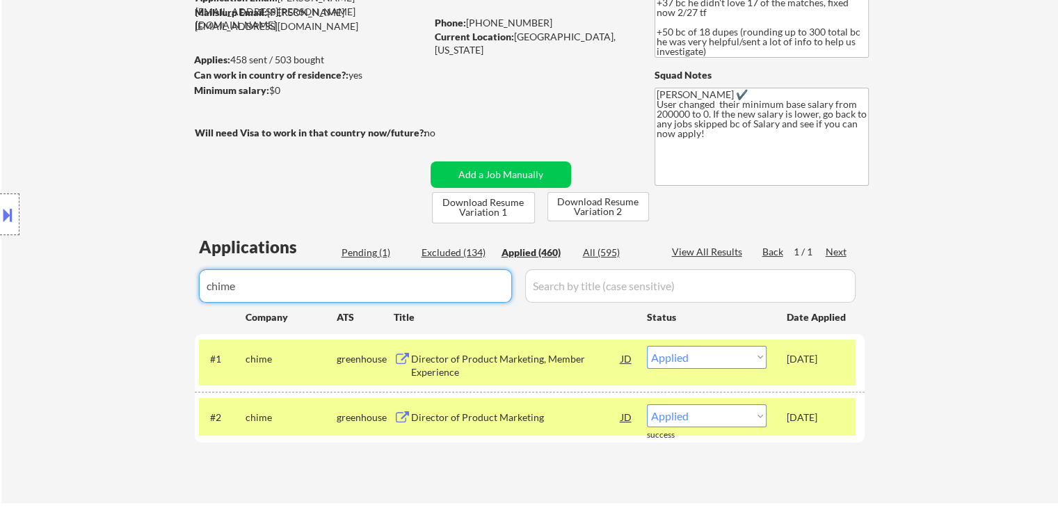
drag, startPoint x: 131, startPoint y: 296, endPoint x: 278, endPoint y: 319, distance: 149.4
click at [30, 319] on body "← Return to /applysquad Mailslurp Inbox Job Search Builder [PERSON_NAME] User E…" at bounding box center [529, 115] width 1058 height 508
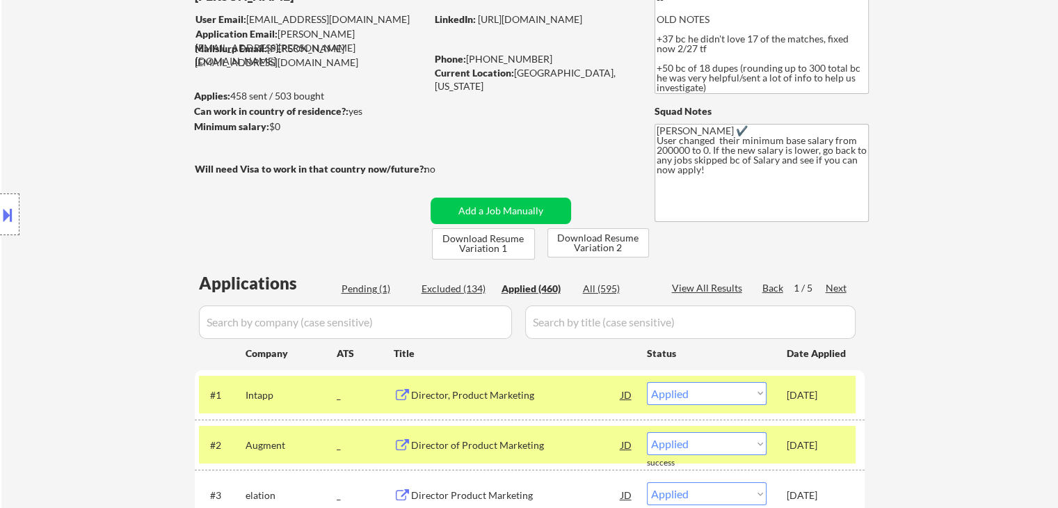
scroll to position [70, 0]
